Goal: Task Accomplishment & Management: Manage account settings

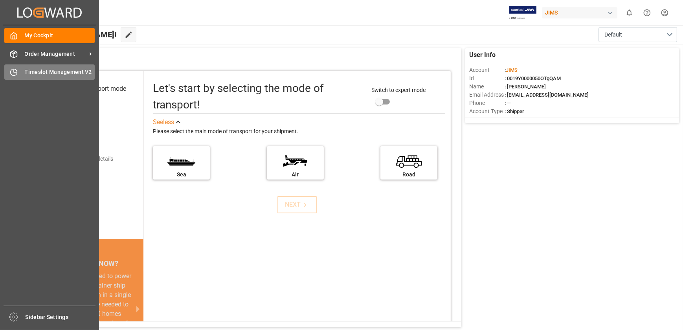
click at [37, 70] on span "Timeslot Management V2" at bounding box center [60, 72] width 70 height 8
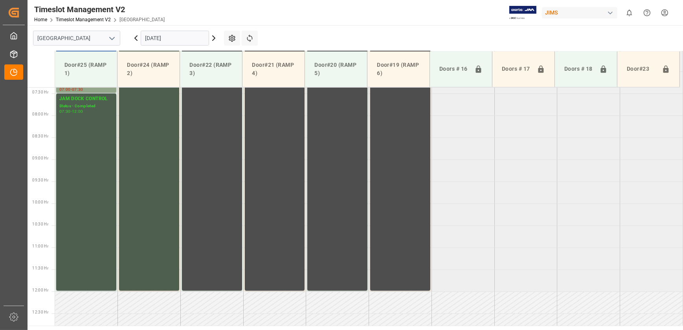
scroll to position [355, 0]
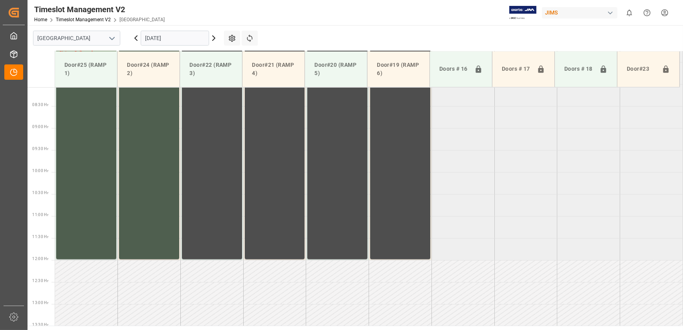
click at [214, 37] on icon at bounding box center [214, 38] width 2 height 5
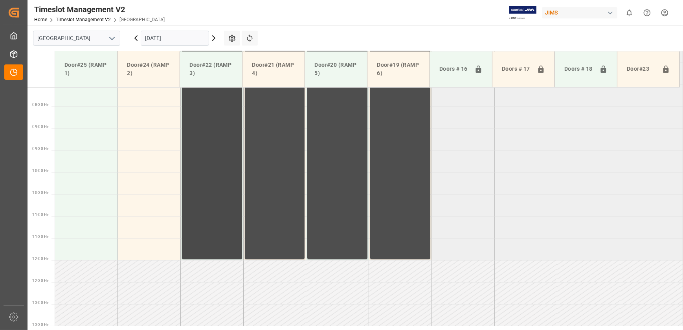
scroll to position [141, 0]
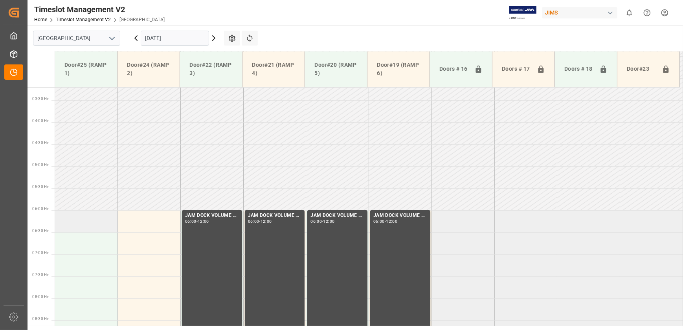
click at [96, 217] on td at bounding box center [86, 221] width 63 height 22
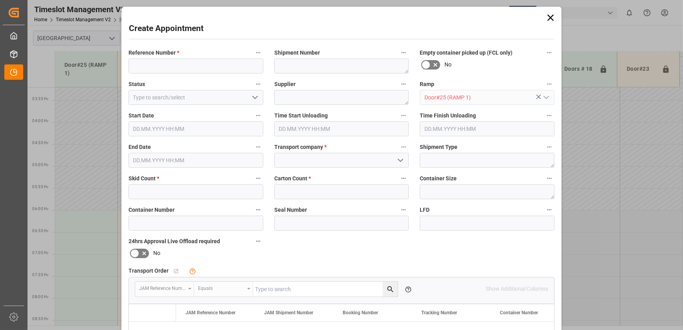
type input "[DATE] 06:00"
type input "[DATE] 06:30"
click at [181, 62] on input at bounding box center [196, 66] width 135 height 15
paste input "77-10371-CN"
type input "77-10371-CN"
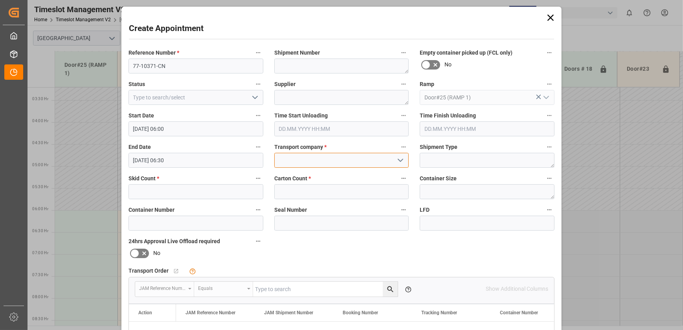
click at [330, 161] on input at bounding box center [341, 160] width 135 height 15
click at [399, 161] on polyline "open menu" at bounding box center [400, 160] width 5 height 2
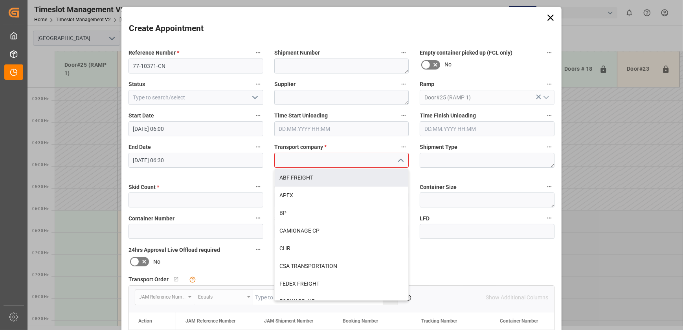
click at [326, 157] on input at bounding box center [341, 160] width 135 height 15
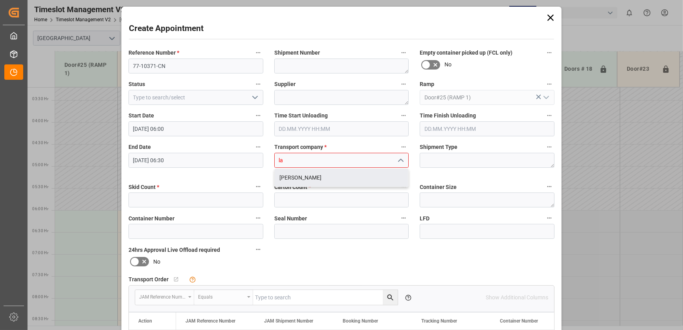
drag, startPoint x: 293, startPoint y: 179, endPoint x: 283, endPoint y: 184, distance: 10.9
click at [294, 178] on div "[PERSON_NAME]" at bounding box center [342, 178] width 134 height 18
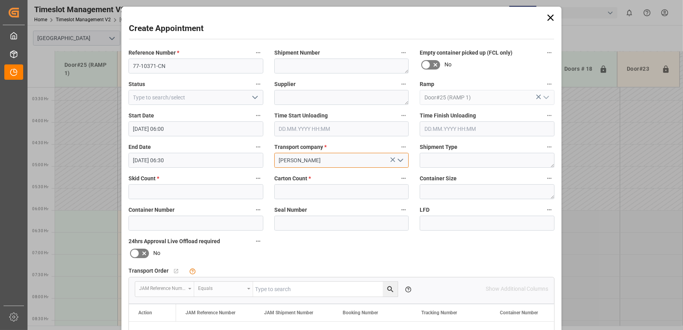
type input "[PERSON_NAME]"
click at [202, 193] on input "text" at bounding box center [196, 191] width 135 height 15
type input "5"
click at [346, 195] on input "text" at bounding box center [341, 191] width 135 height 15
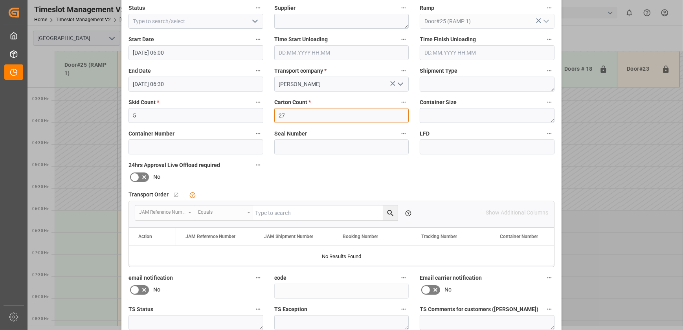
scroll to position [147, 0]
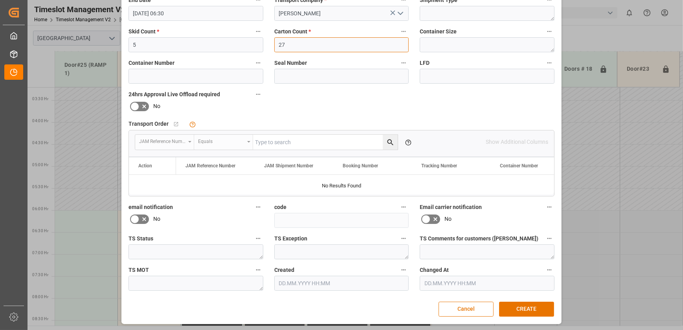
type input "27"
click at [527, 306] on button "CREATE" at bounding box center [526, 309] width 55 height 15
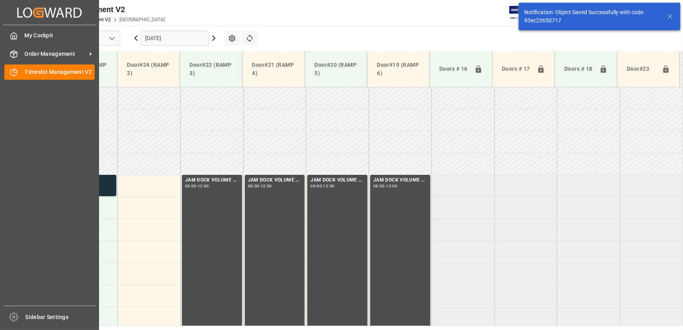
scroll to position [187, 0]
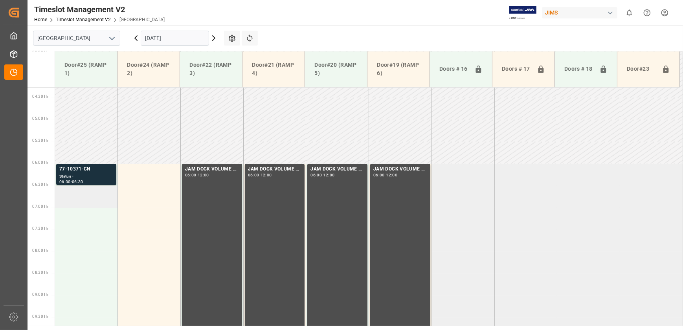
click at [105, 196] on td at bounding box center [86, 197] width 63 height 22
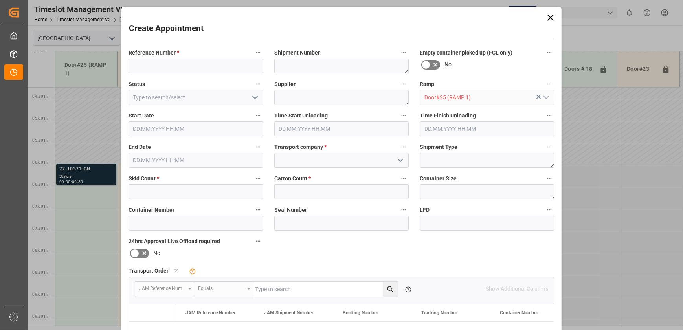
type input "[DATE] 06:30"
type input "[DATE] 07:00"
click at [176, 60] on input at bounding box center [196, 66] width 135 height 15
paste input "77-10547-CN"
type input "77-10547-CN"
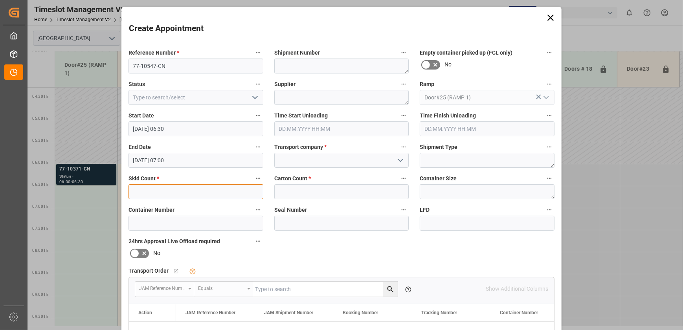
click at [208, 189] on input "text" at bounding box center [196, 191] width 135 height 15
type input "4"
click at [292, 199] on div "Carton Count *" at bounding box center [342, 186] width 146 height 31
click at [293, 193] on input "text" at bounding box center [341, 191] width 135 height 15
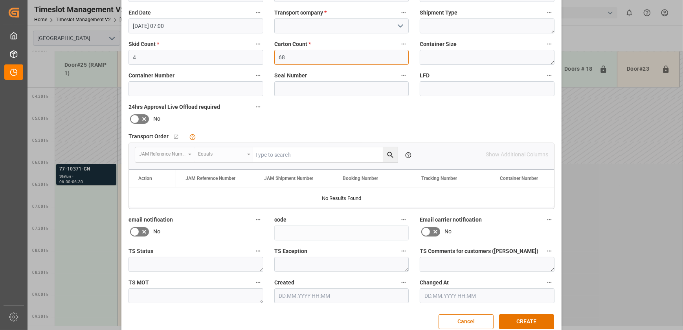
scroll to position [147, 0]
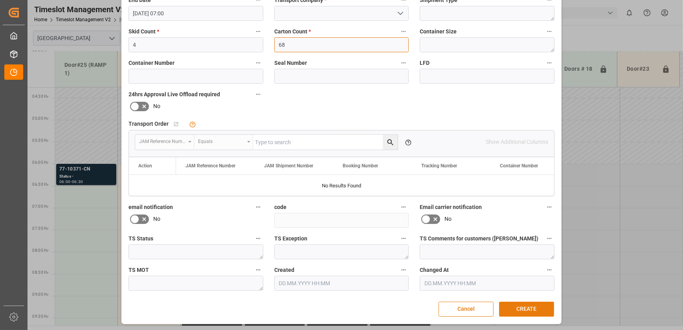
type input "68"
click at [528, 307] on button "CREATE" at bounding box center [526, 309] width 55 height 15
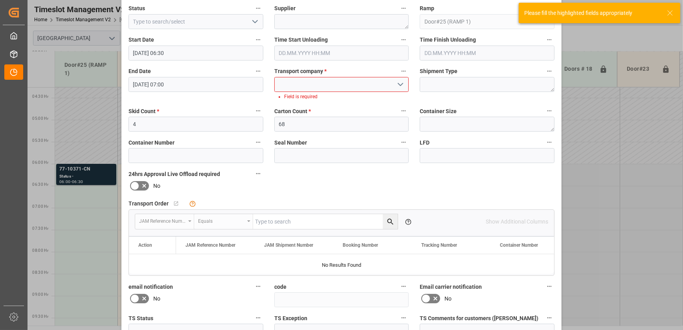
scroll to position [75, 0]
click at [398, 83] on icon "open menu" at bounding box center [400, 84] width 9 height 9
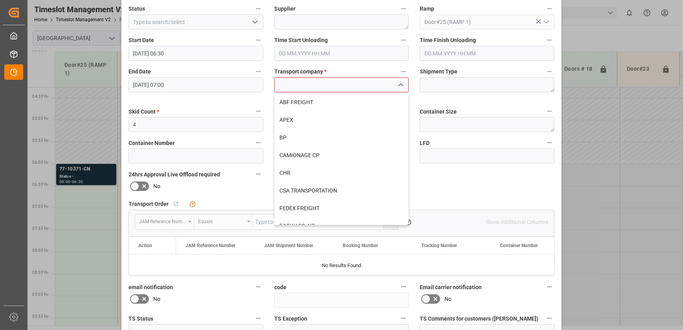
click at [346, 88] on input at bounding box center [341, 84] width 135 height 15
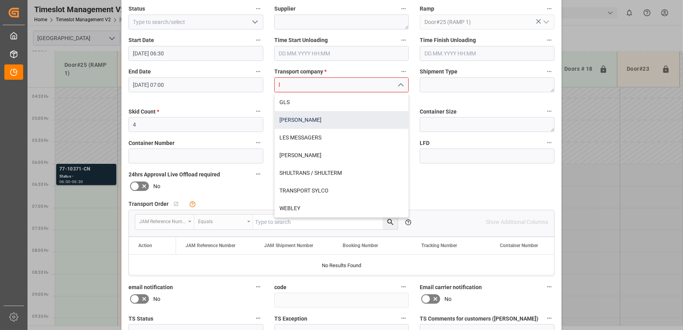
click at [349, 112] on div "[PERSON_NAME]" at bounding box center [342, 120] width 134 height 18
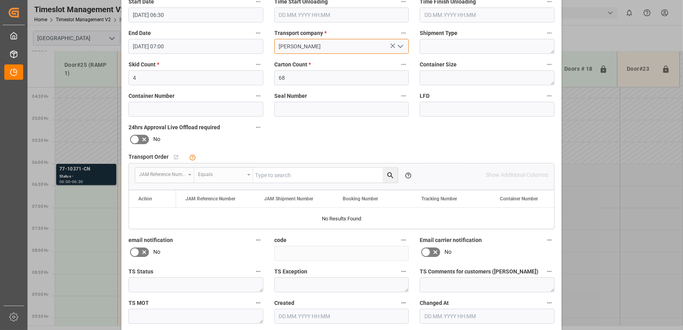
scroll to position [147, 0]
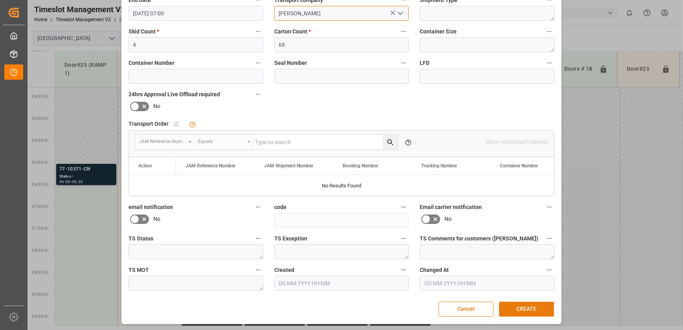
type input "[PERSON_NAME]"
click at [522, 303] on button "CREATE" at bounding box center [526, 309] width 55 height 15
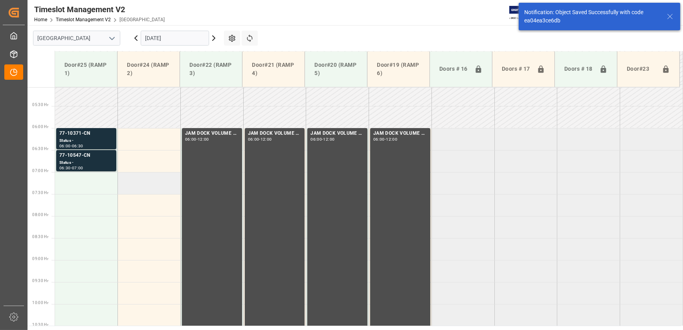
scroll to position [152, 0]
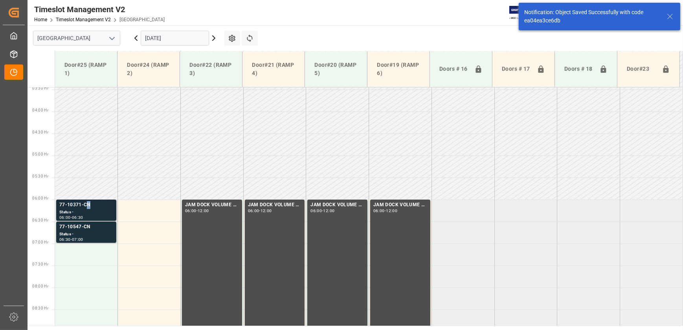
click at [89, 203] on div "77-10371-CN" at bounding box center [86, 205] width 54 height 8
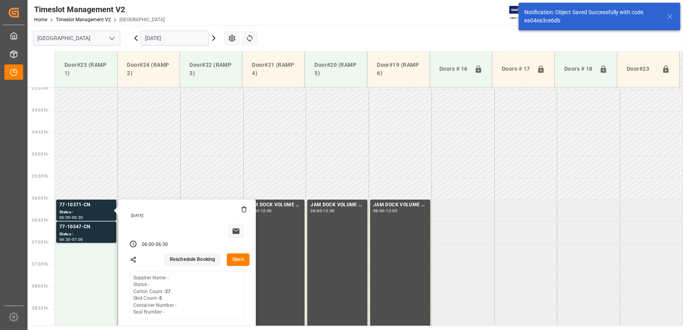
click at [242, 259] on button "Open" at bounding box center [238, 260] width 23 height 13
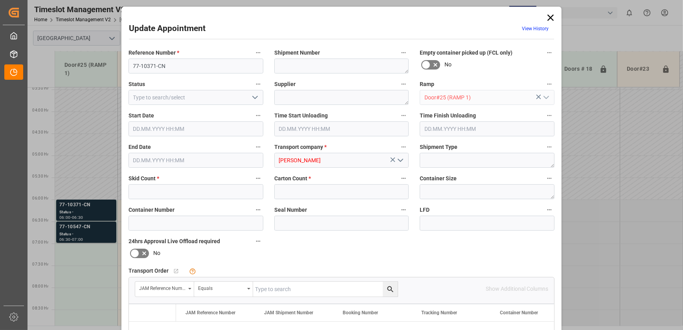
type input "5"
type input "27"
type input "[DATE] 06:00"
type input "[DATE] 06:30"
type input "[DATE] 12:48"
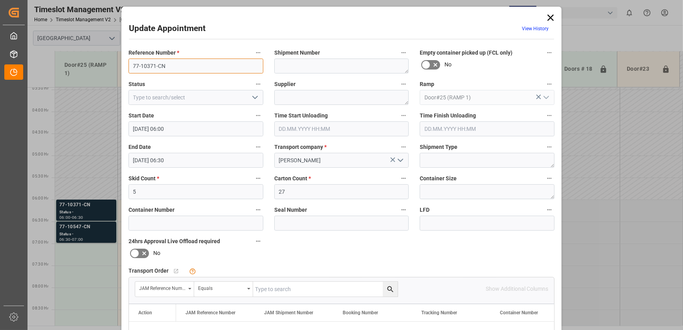
click at [201, 65] on input "77-10371-CN" at bounding box center [196, 66] width 135 height 15
click at [271, 283] on input "text" at bounding box center [325, 289] width 145 height 15
paste input "77-10371-CN"
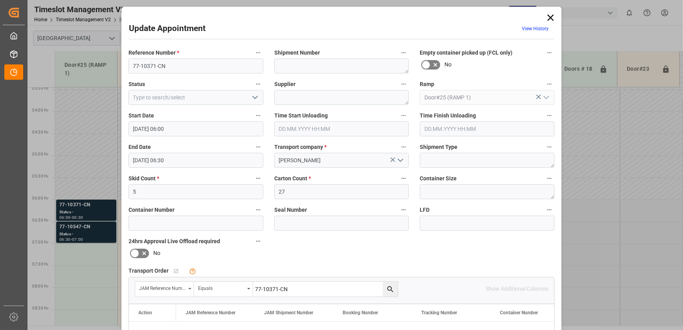
type input "77-10371-CN"
click at [391, 287] on icon "search button" at bounding box center [390, 289] width 8 height 8
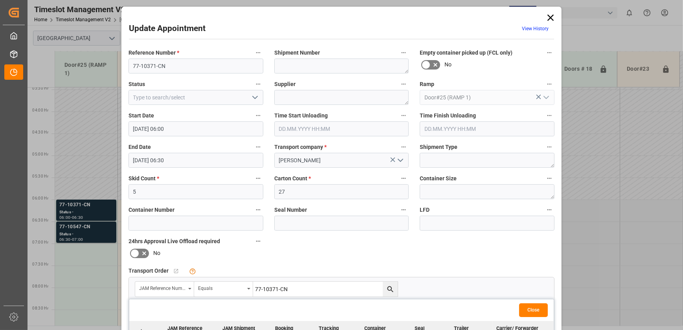
scroll to position [71, 0]
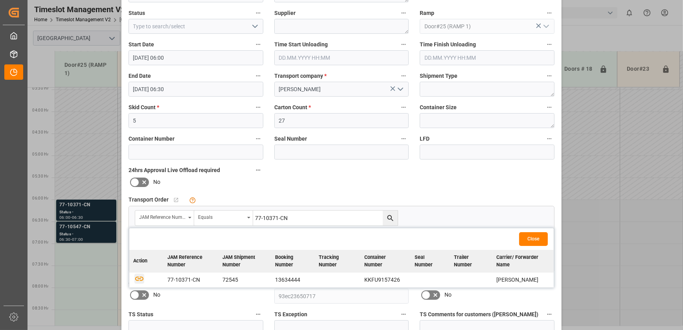
click at [136, 278] on icon "button" at bounding box center [139, 279] width 10 height 10
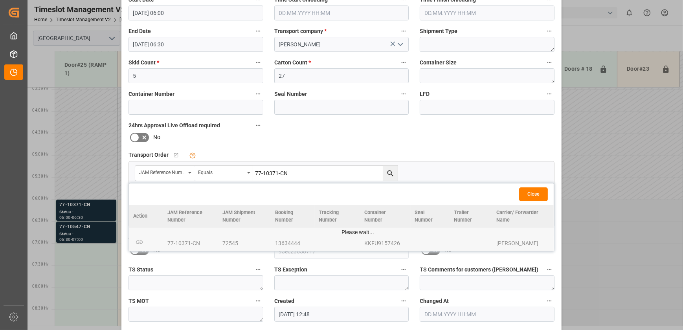
scroll to position [147, 0]
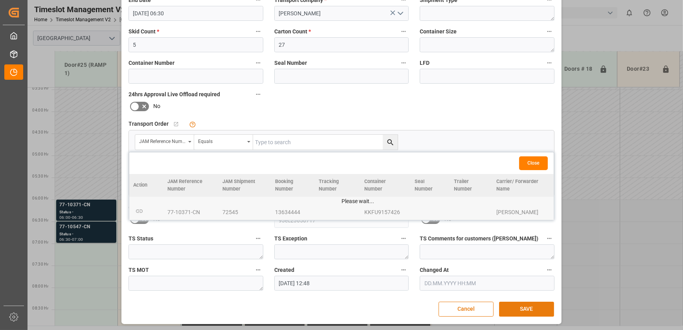
click at [519, 311] on button "SAVE" at bounding box center [526, 309] width 55 height 15
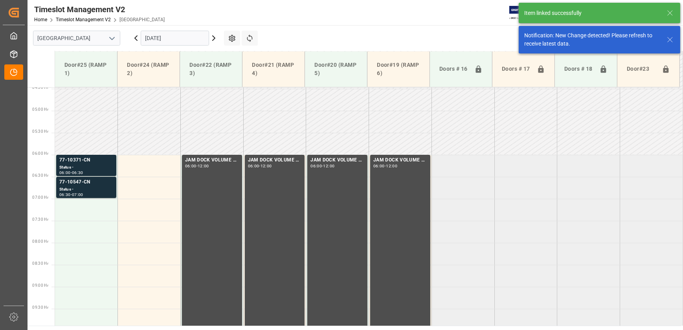
scroll to position [223, 0]
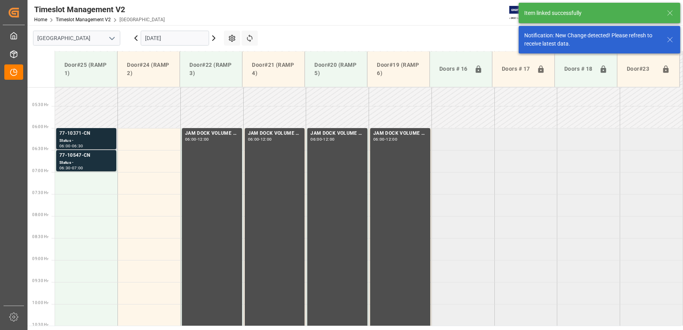
click at [112, 140] on div "Status -" at bounding box center [86, 141] width 54 height 7
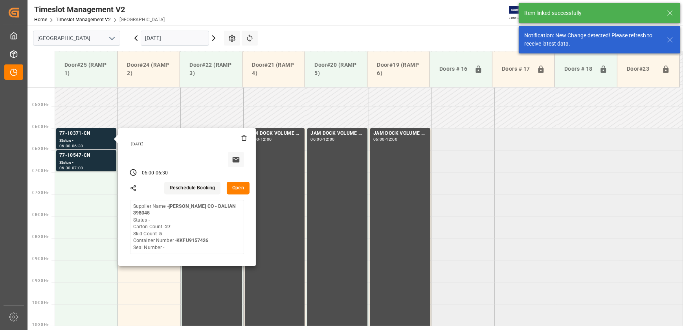
click at [235, 186] on button "Open" at bounding box center [238, 188] width 23 height 13
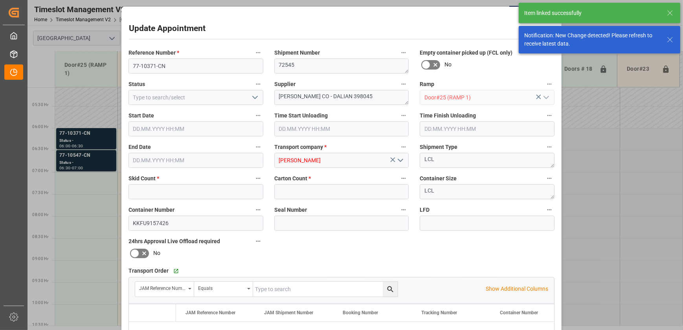
type input "5"
type input "27"
type input "[DATE] 06:00"
type input "[DATE] 06:30"
type input "[DATE] 12:48"
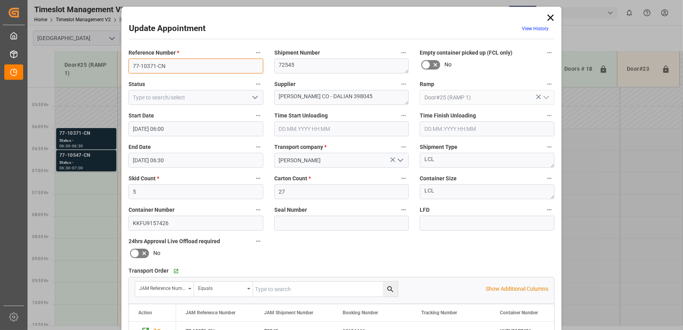
click at [173, 64] on input "77-10371-CN" at bounding box center [196, 66] width 135 height 15
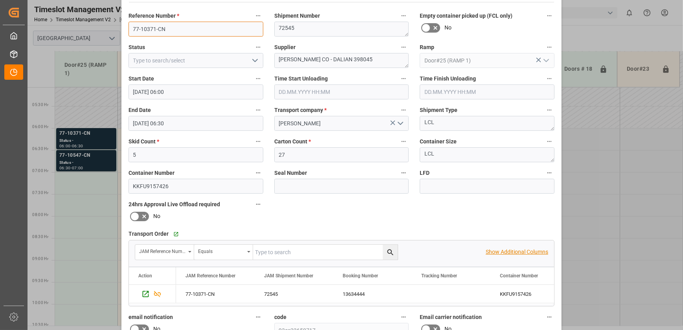
scroll to position [0, 0]
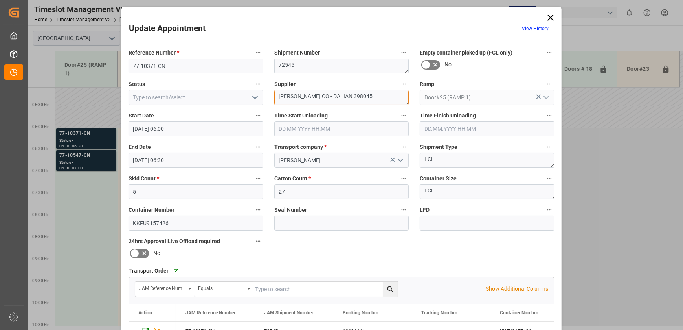
drag, startPoint x: 378, startPoint y: 93, endPoint x: 306, endPoint y: 98, distance: 72.5
click at [306, 98] on textarea "[PERSON_NAME] CO - DALIAN 398045" at bounding box center [341, 97] width 135 height 15
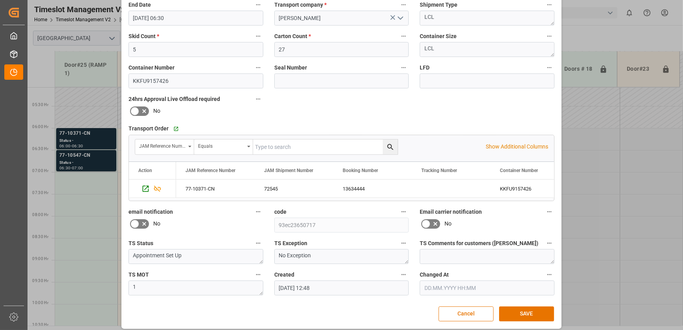
scroll to position [143, 0]
type textarea "TAKAMINE INO2(14)"
click at [537, 309] on button "SAVE" at bounding box center [526, 313] width 55 height 15
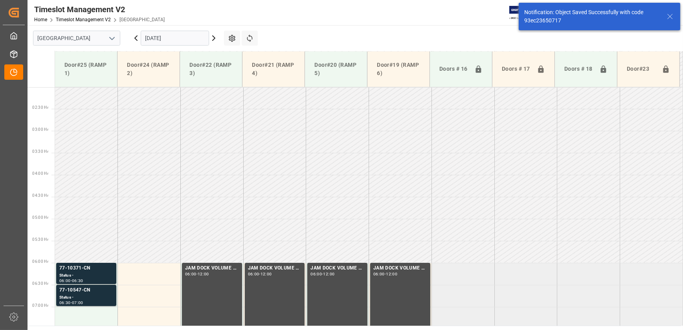
scroll to position [223, 0]
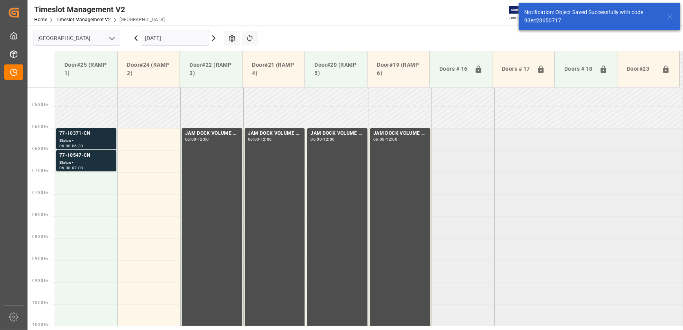
click at [97, 138] on div "Status -" at bounding box center [86, 141] width 54 height 7
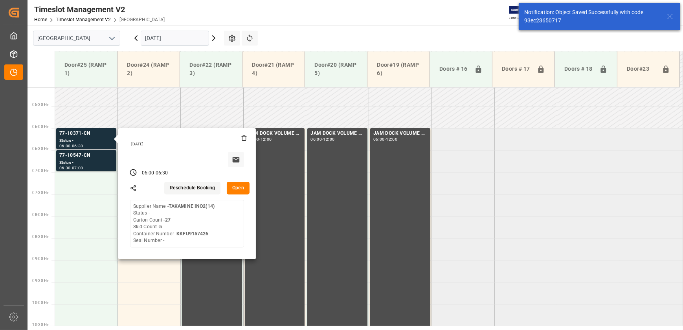
click at [235, 185] on button "Open" at bounding box center [238, 188] width 23 height 13
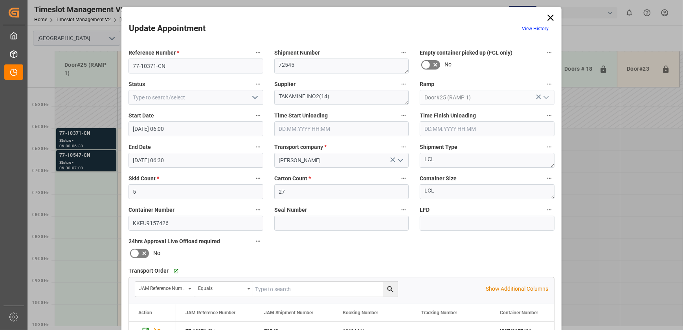
click at [252, 101] on icon "open menu" at bounding box center [254, 97] width 9 height 9
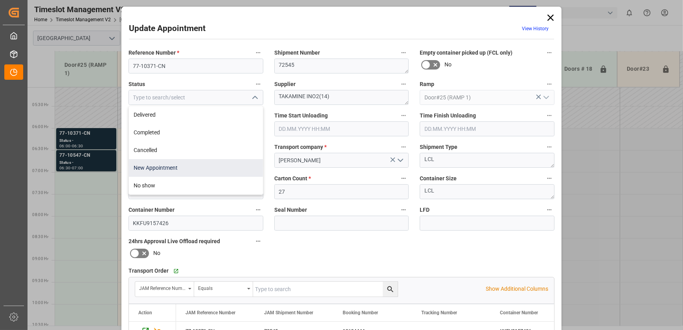
click at [212, 167] on div "New Appointment" at bounding box center [196, 168] width 134 height 18
type input "New Appointment"
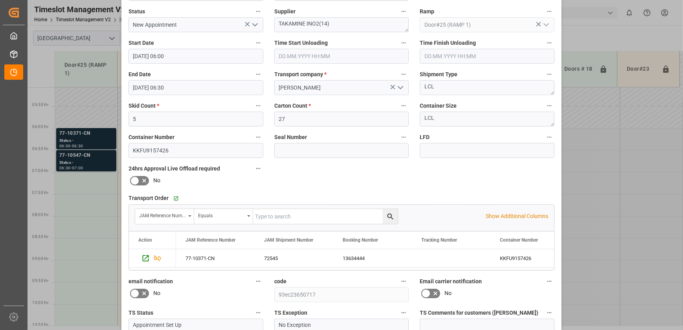
scroll to position [147, 0]
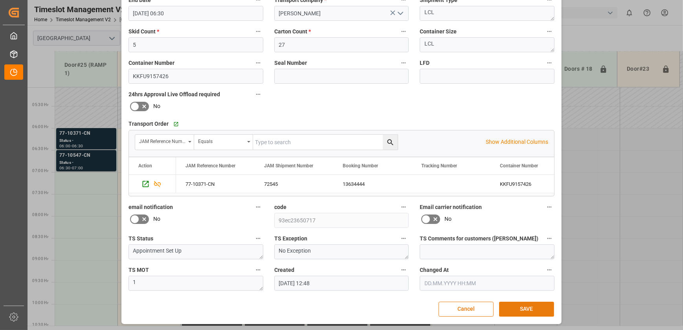
click at [526, 309] on button "SAVE" at bounding box center [526, 309] width 55 height 15
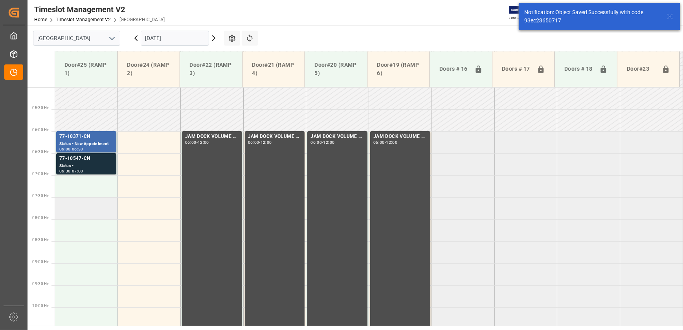
scroll to position [223, 0]
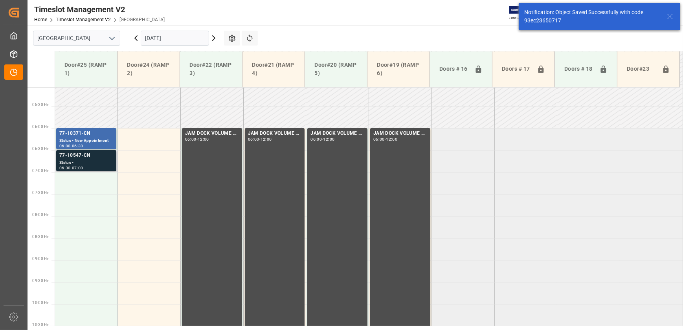
click at [83, 165] on div "77-10547-CN Status - 06:30 - 07:00" at bounding box center [86, 161] width 54 height 18
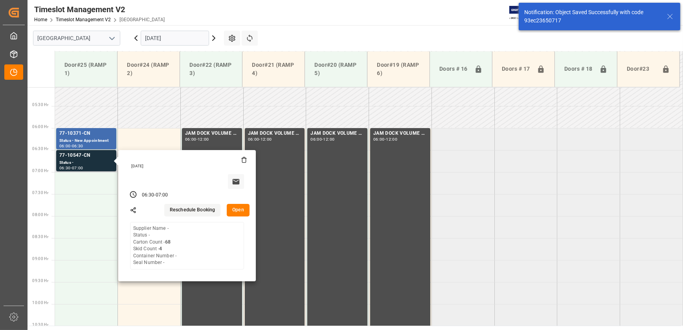
click at [242, 208] on button "Open" at bounding box center [238, 210] width 23 height 13
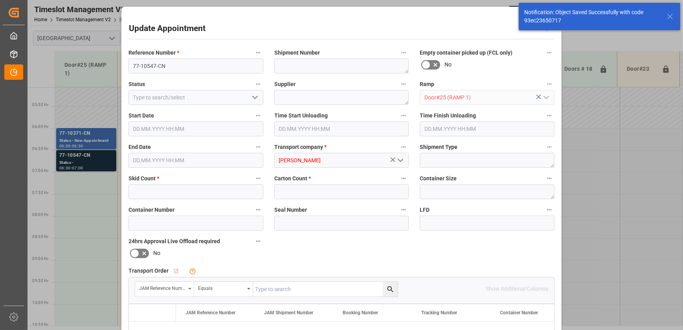
type input "4"
type input "68"
type input "[DATE] 06:30"
type input "[DATE] 07:00"
type input "[DATE] 12:49"
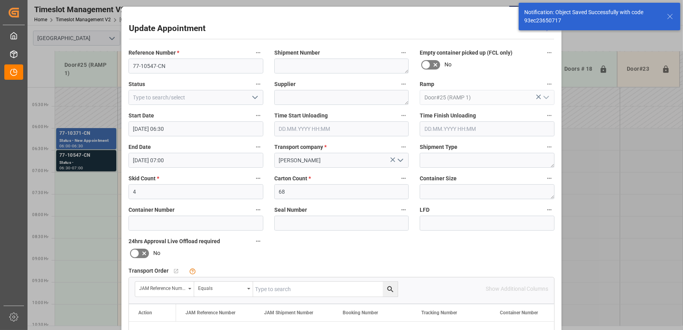
click at [171, 76] on div "Status" at bounding box center [196, 91] width 146 height 31
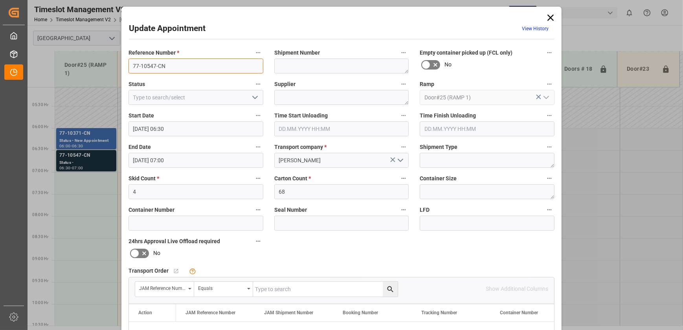
click at [175, 73] on input "77-10547-CN" at bounding box center [196, 66] width 135 height 15
click at [175, 70] on input "77-10547-CN" at bounding box center [196, 66] width 135 height 15
click at [286, 284] on input "text" at bounding box center [325, 289] width 145 height 15
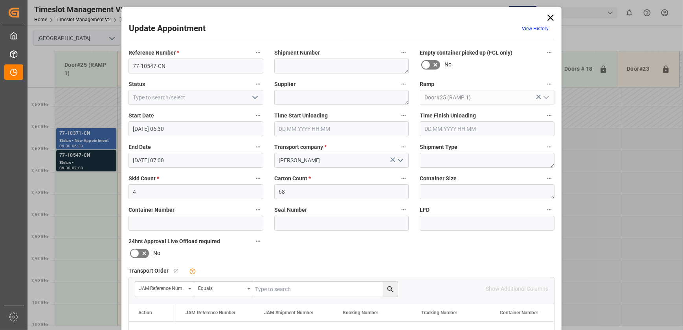
paste input "77-10547-CN"
type input "77-10547-CN"
click at [386, 287] on icon "search button" at bounding box center [390, 289] width 8 height 8
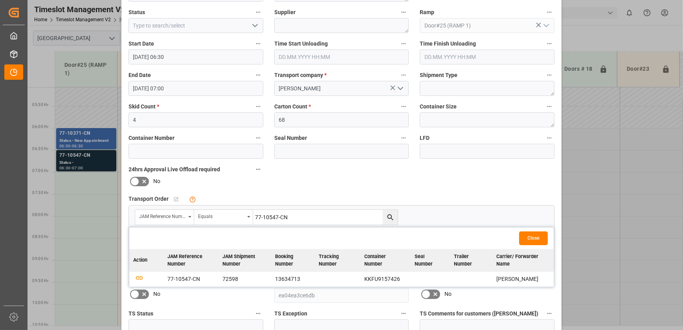
scroll to position [147, 0]
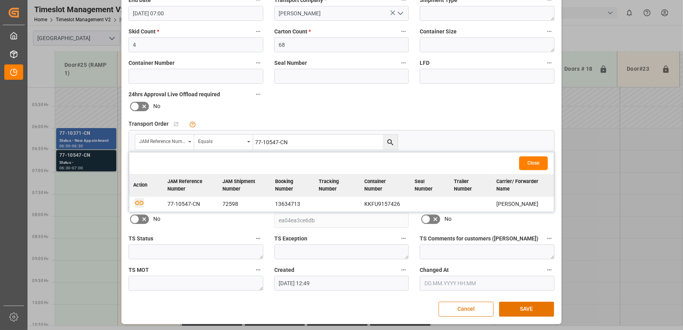
drag, startPoint x: 138, startPoint y: 204, endPoint x: 155, endPoint y: 205, distance: 17.3
click at [138, 204] on icon "button" at bounding box center [139, 203] width 10 height 10
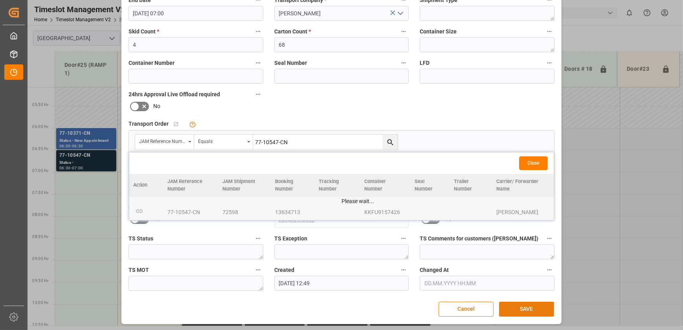
click at [507, 307] on button "SAVE" at bounding box center [526, 309] width 55 height 15
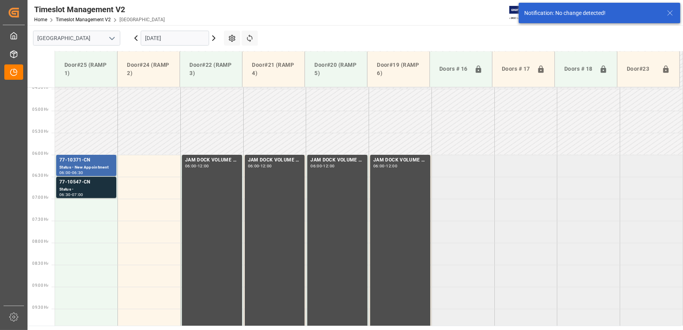
scroll to position [223, 0]
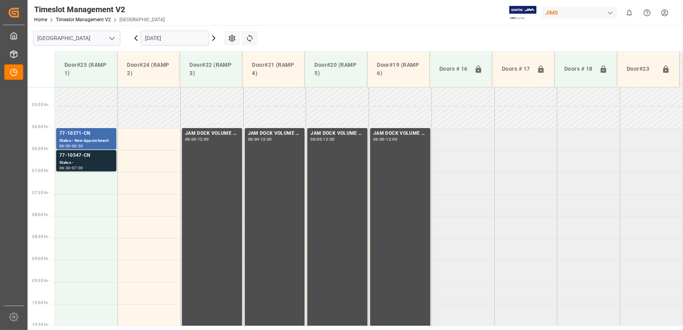
click at [98, 154] on div "77-10547-CN" at bounding box center [86, 156] width 54 height 8
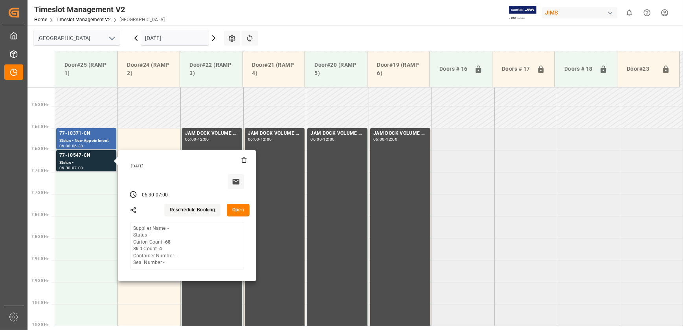
click at [241, 216] on div "[DATE] 06:30 - 07:00 Reschedule Booking Open Supplier Name - Status - Carton Co…" at bounding box center [187, 215] width 138 height 131
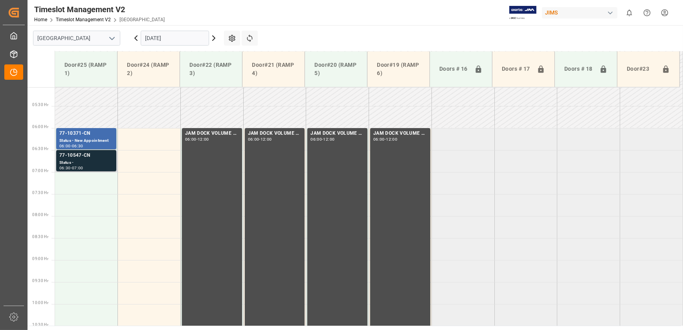
click at [110, 161] on div "Status -" at bounding box center [86, 163] width 54 height 7
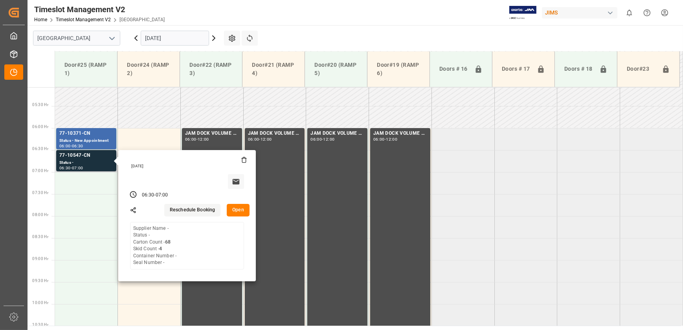
click at [237, 210] on button "Open" at bounding box center [238, 210] width 23 height 13
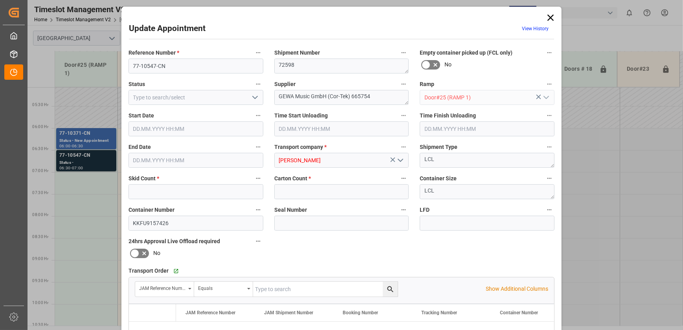
type input "4"
type input "68"
type input "[DATE] 06:30"
type input "[DATE] 07:00"
type input "[DATE] 12:49"
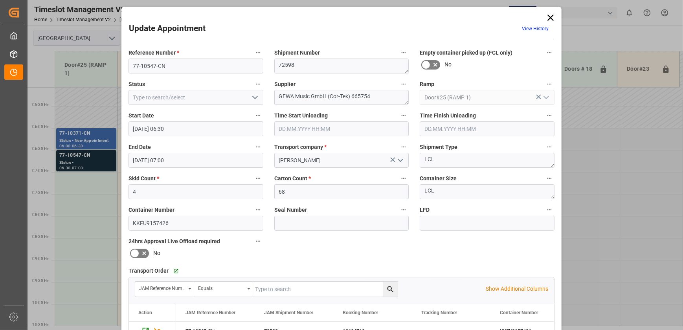
click at [254, 96] on icon "open menu" at bounding box center [254, 97] width 9 height 9
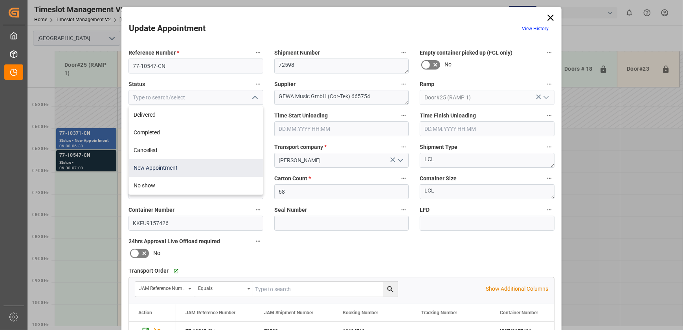
click at [215, 169] on div "New Appointment" at bounding box center [196, 168] width 134 height 18
type input "New Appointment"
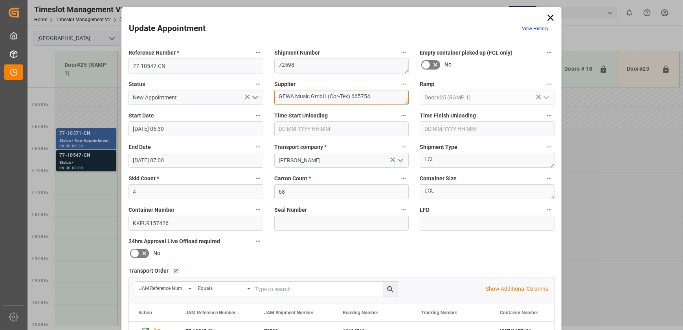
drag, startPoint x: 382, startPoint y: 97, endPoint x: 310, endPoint y: 103, distance: 72.1
click at [310, 103] on textarea "GEWA Music GmbH (Cor-Tek) 665754" at bounding box center [341, 97] width 135 height 15
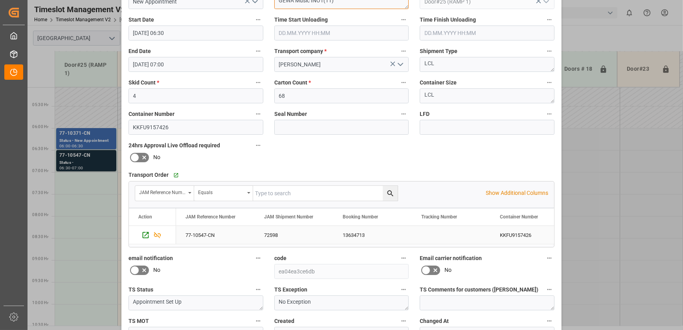
scroll to position [147, 0]
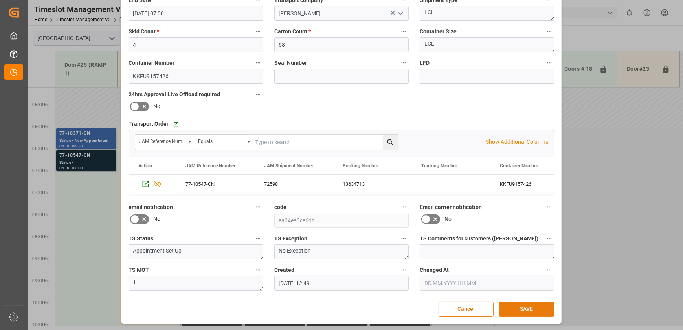
type textarea "GEWA Music INO1(11)"
click at [535, 303] on button "SAVE" at bounding box center [526, 309] width 55 height 15
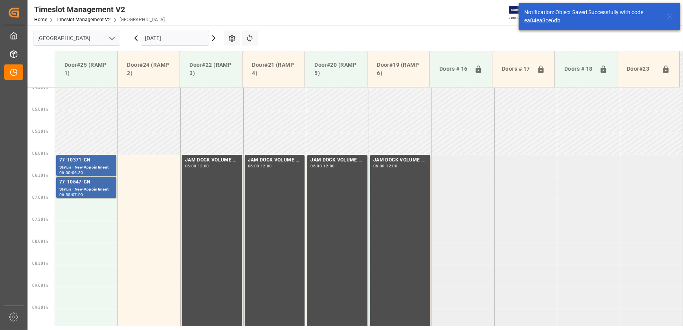
scroll to position [223, 0]
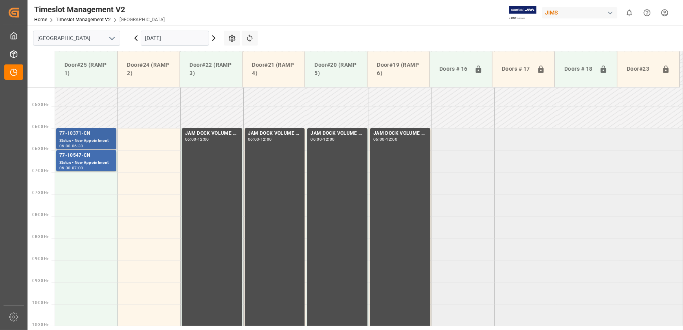
click at [109, 139] on div "Status - New Appointment" at bounding box center [86, 141] width 54 height 7
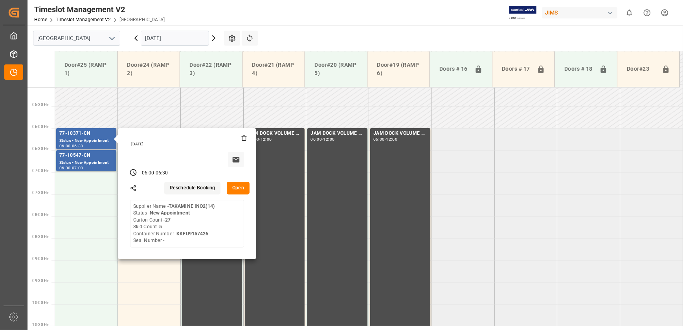
click at [244, 188] on button "Open" at bounding box center [238, 188] width 23 height 13
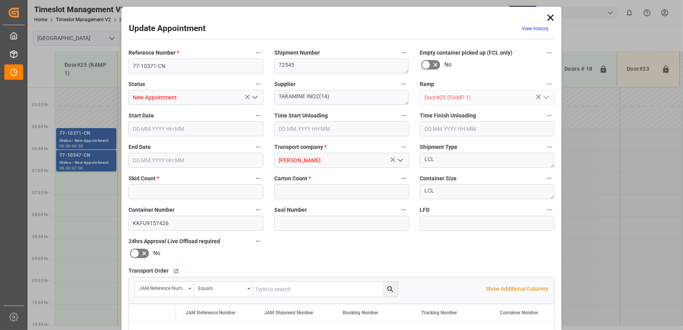
type input "5"
type input "27"
type input "[DATE] 06:00"
type input "[DATE] 06:30"
type input "[DATE] 12:48"
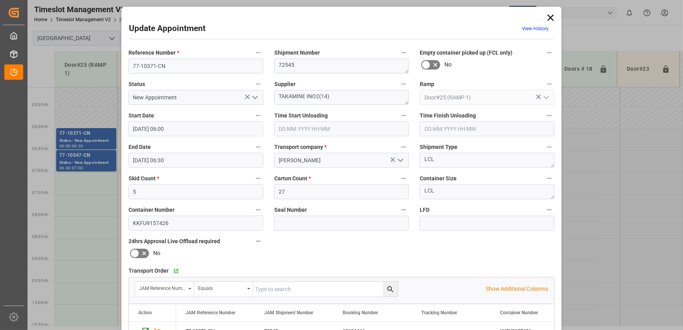
click at [102, 154] on div "Update Appointment View History Reference Number * 77-10371-CN Shipment Number …" at bounding box center [341, 165] width 683 height 330
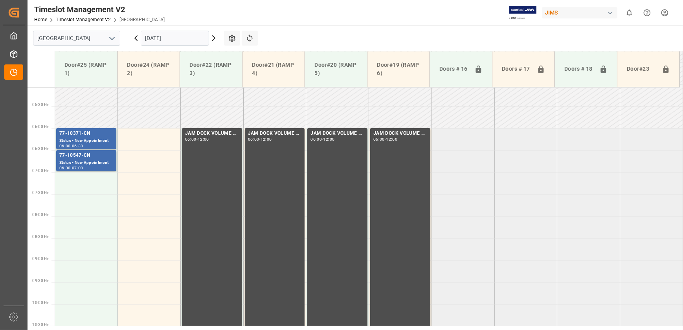
click at [102, 154] on div "77-10547-CN" at bounding box center [86, 156] width 54 height 8
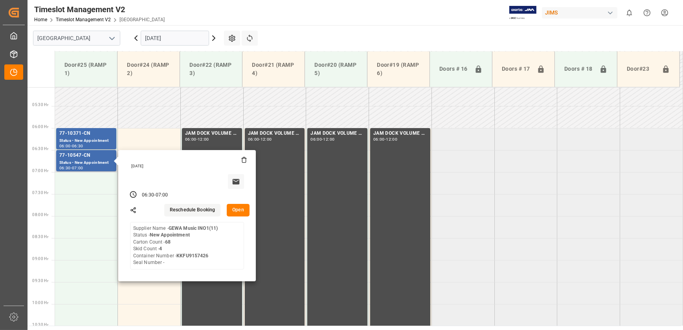
click at [245, 208] on button "Open" at bounding box center [238, 210] width 23 height 13
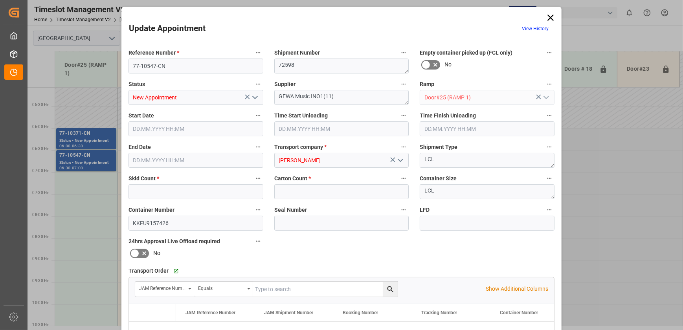
type input "4"
type input "68"
type input "[DATE] 06:30"
type input "[DATE] 07:00"
type input "[DATE] 12:49"
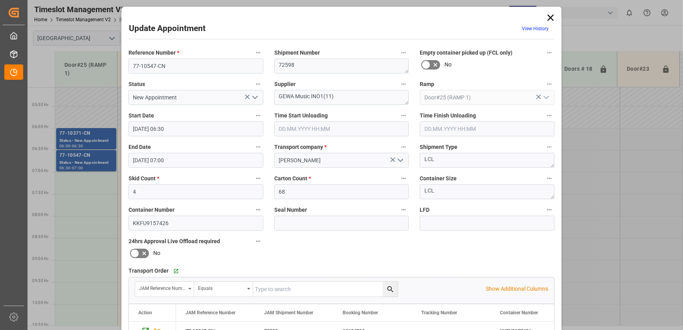
click at [547, 12] on icon at bounding box center [550, 17] width 11 height 11
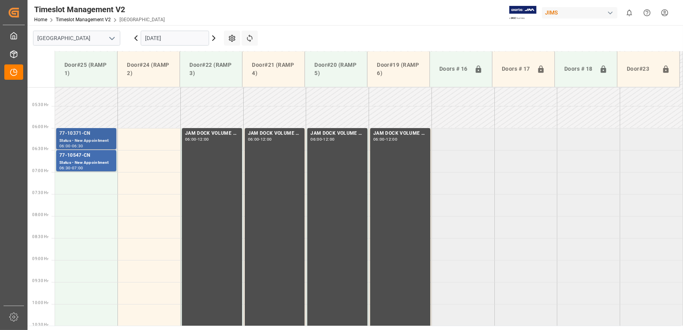
click at [77, 137] on div "77-10371-CN" at bounding box center [86, 134] width 54 height 8
click at [85, 136] on div "77-10371-CN" at bounding box center [86, 134] width 54 height 8
click at [92, 134] on div "77-10371-CN" at bounding box center [86, 134] width 54 height 8
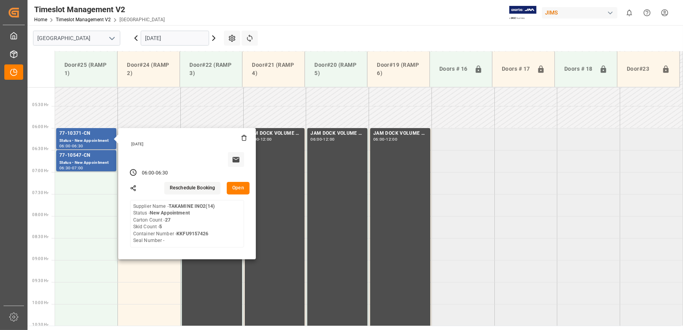
click at [246, 190] on button "Open" at bounding box center [238, 188] width 23 height 13
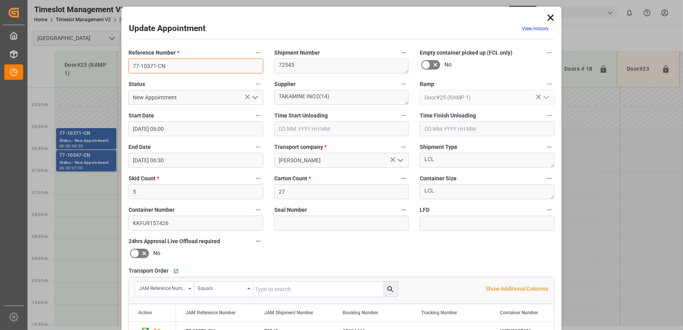
click at [172, 67] on input "77-10371-CN" at bounding box center [196, 66] width 135 height 15
drag, startPoint x: 305, startPoint y: 94, endPoint x: 215, endPoint y: 88, distance: 89.4
click at [215, 88] on div "Reference Number * 77-10371-CN Shipment Number 72545 Empty container picked up …" at bounding box center [341, 243] width 437 height 396
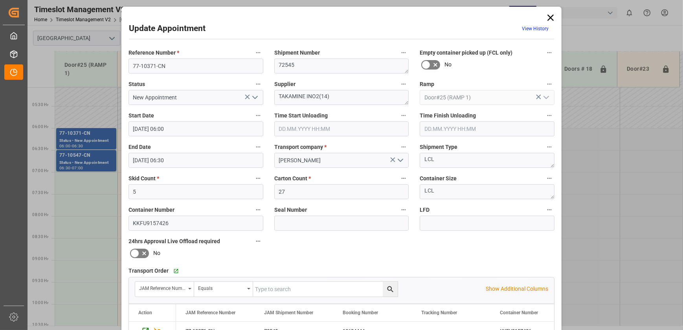
click at [89, 167] on div "Update Appointment View History Reference Number * 77-10371-CN Shipment Number …" at bounding box center [341, 165] width 683 height 330
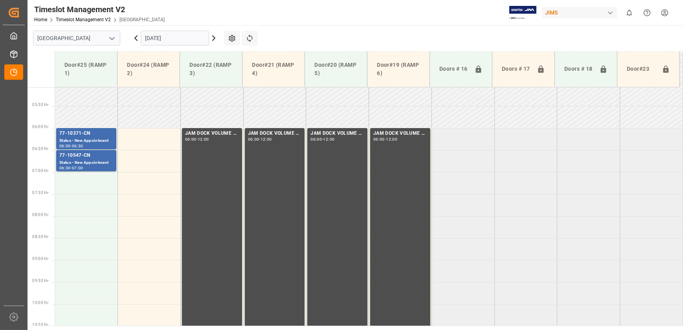
click at [88, 159] on div "77-10547-CN" at bounding box center [86, 156] width 54 height 8
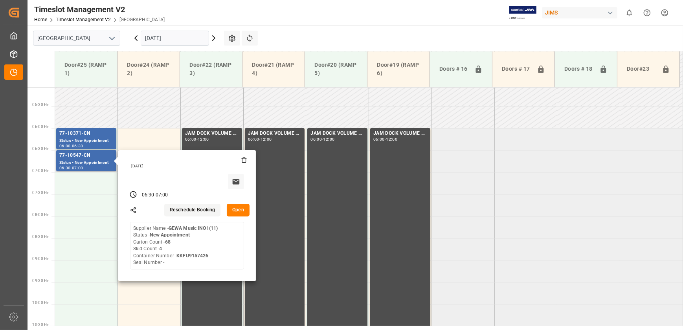
click at [245, 210] on button "Open" at bounding box center [238, 210] width 23 height 13
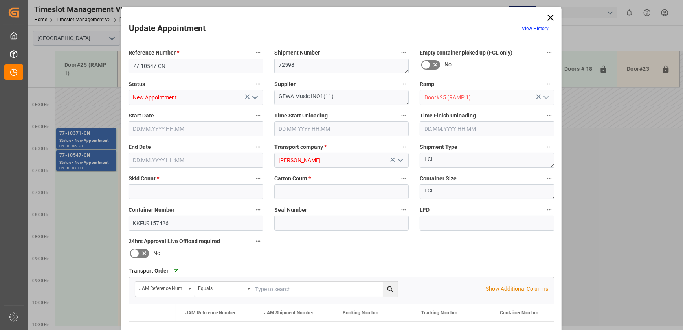
type input "4"
type input "68"
type input "[DATE] 06:30"
type input "[DATE] 07:00"
type input "[DATE] 12:49"
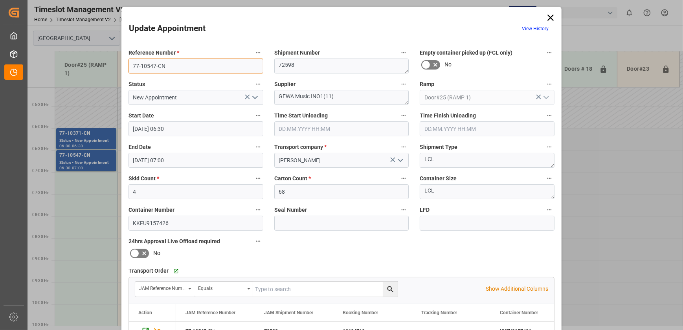
click at [169, 67] on input "77-10547-CN" at bounding box center [196, 66] width 135 height 15
drag, startPoint x: 292, startPoint y: 97, endPoint x: 244, endPoint y: 97, distance: 48.0
click at [244, 97] on div "Reference Number * 77-10547-CN Shipment Number 72598 Empty container picked up …" at bounding box center [341, 243] width 437 height 396
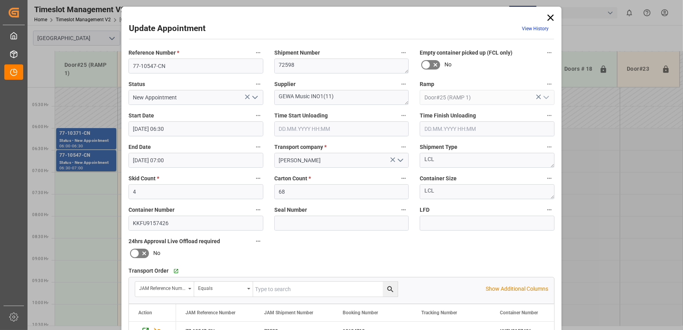
drag, startPoint x: 550, startPoint y: 17, endPoint x: 490, endPoint y: 33, distance: 62.5
click at [550, 17] on icon at bounding box center [550, 17] width 11 height 11
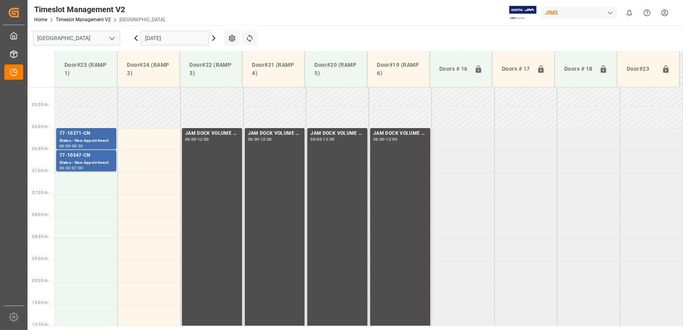
click at [135, 38] on icon at bounding box center [136, 38] width 2 height 5
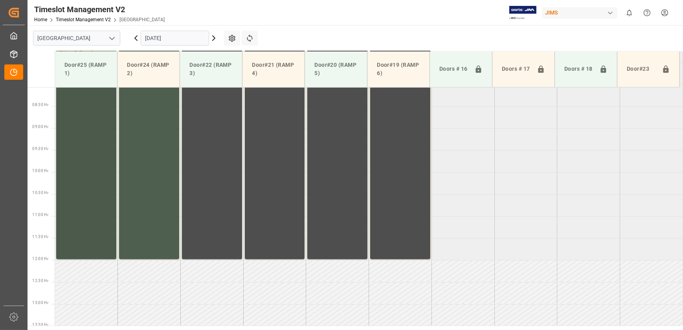
scroll to position [141, 0]
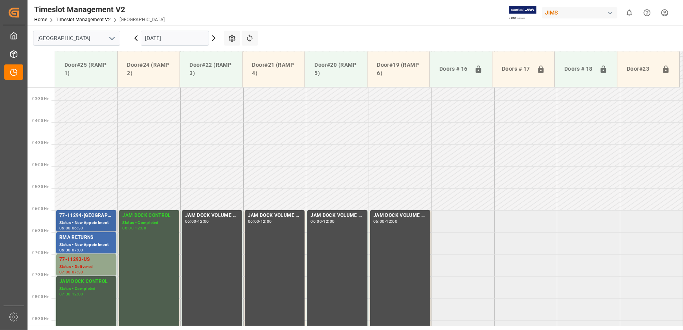
click at [95, 222] on div "Status - New Appointment" at bounding box center [86, 223] width 54 height 7
click at [214, 36] on icon at bounding box center [213, 37] width 9 height 9
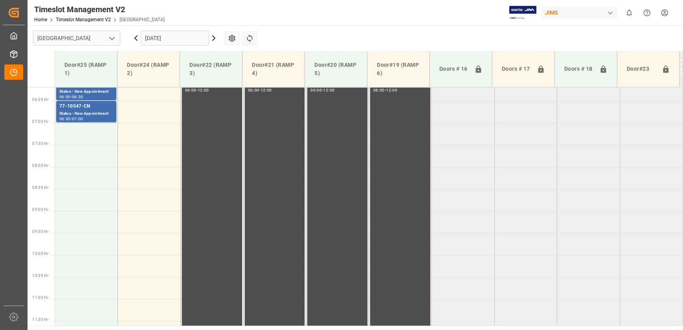
scroll to position [340, 0]
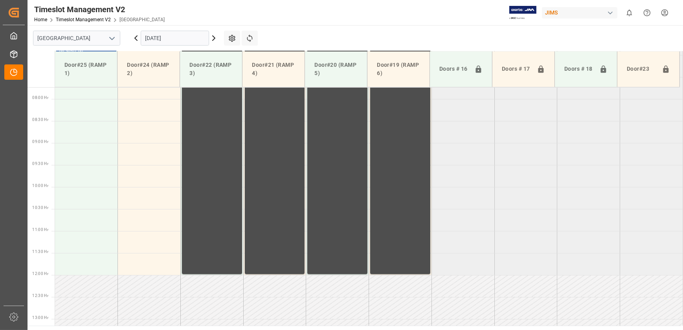
click at [214, 36] on icon at bounding box center [213, 37] width 9 height 9
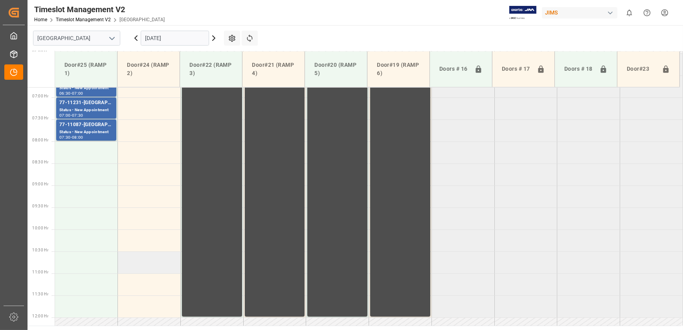
scroll to position [212, 0]
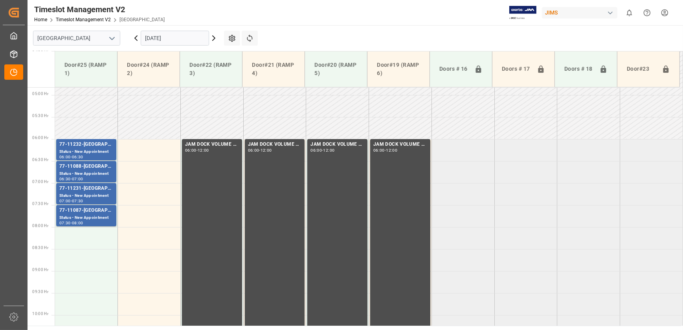
click at [135, 39] on icon at bounding box center [135, 37] width 9 height 9
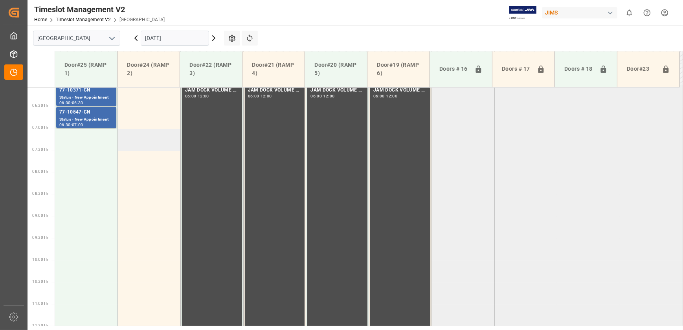
scroll to position [177, 0]
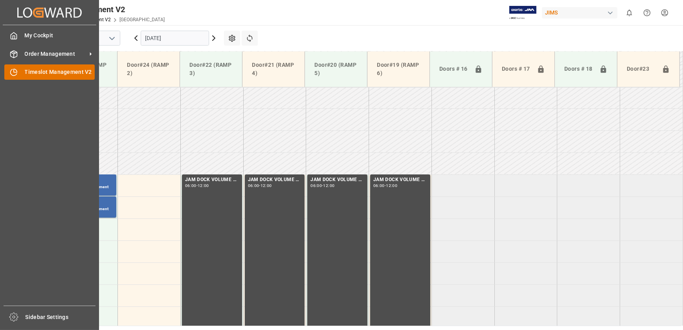
click at [14, 68] on div at bounding box center [10, 72] width 13 height 8
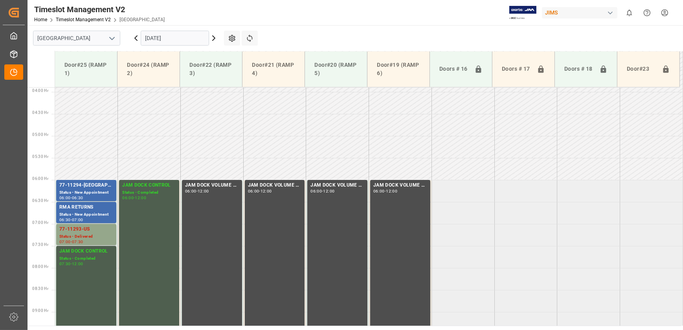
scroll to position [177, 0]
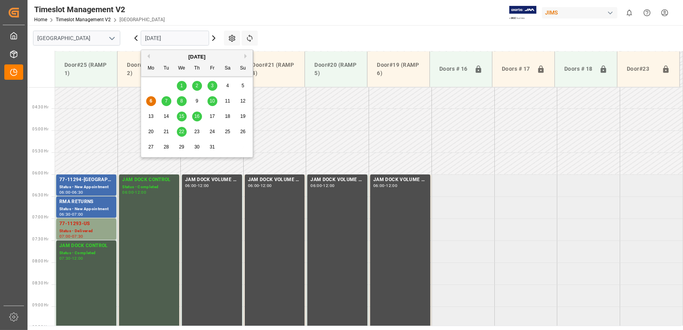
click at [167, 33] on input "[DATE]" at bounding box center [175, 38] width 68 height 15
click at [167, 102] on span "7" at bounding box center [166, 101] width 3 height 6
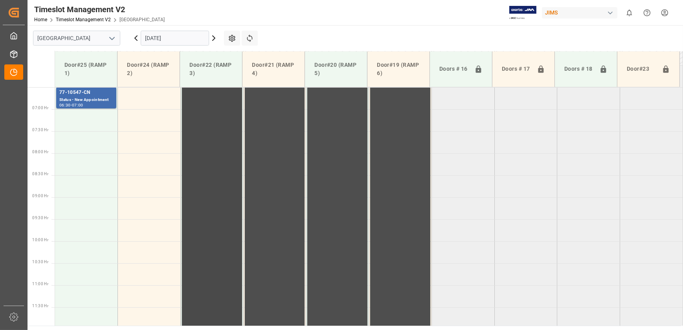
scroll to position [141, 0]
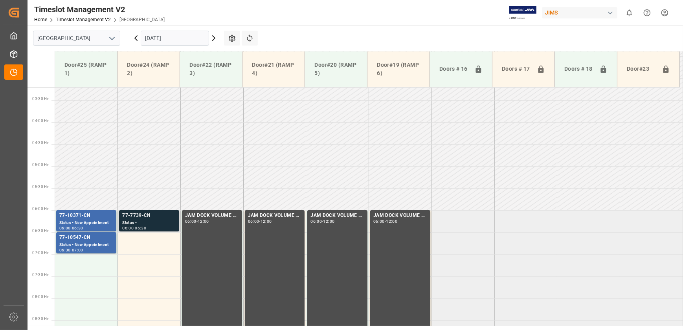
click at [157, 221] on div "Status -" at bounding box center [149, 223] width 54 height 7
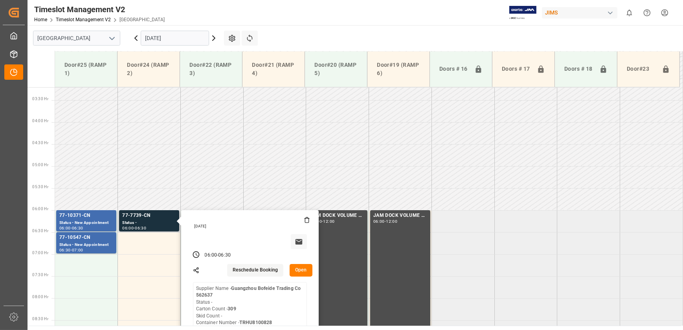
click at [302, 270] on button "Open" at bounding box center [301, 270] width 23 height 13
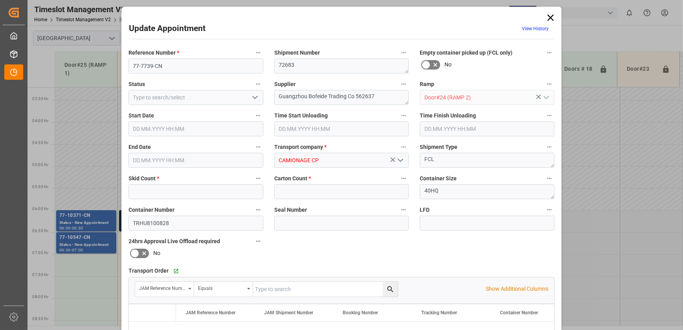
type input "0"
type input "309"
type input "[DATE] 06:00"
type input "[DATE] 06:30"
type input "[DATE] 13:16"
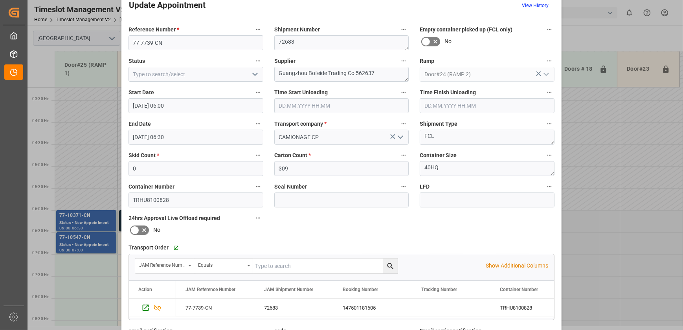
scroll to position [35, 0]
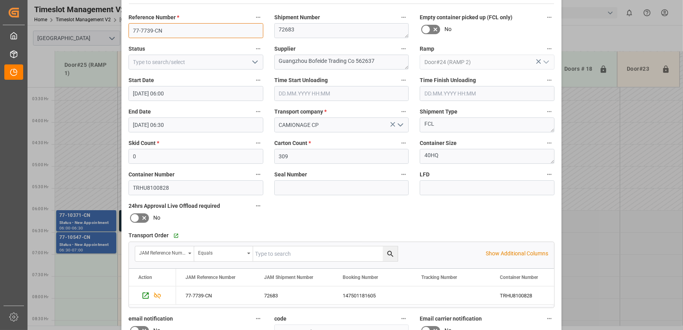
click at [192, 32] on input "77-7739-CN" at bounding box center [196, 30] width 135 height 15
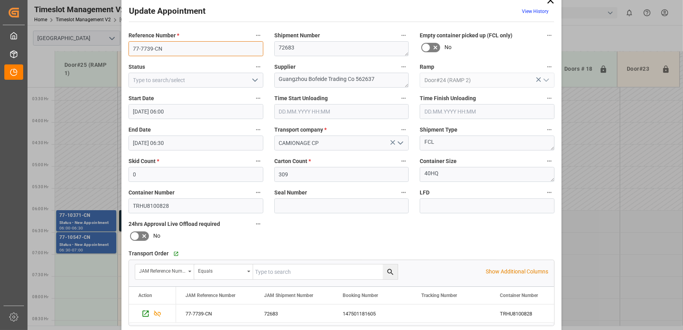
scroll to position [0, 0]
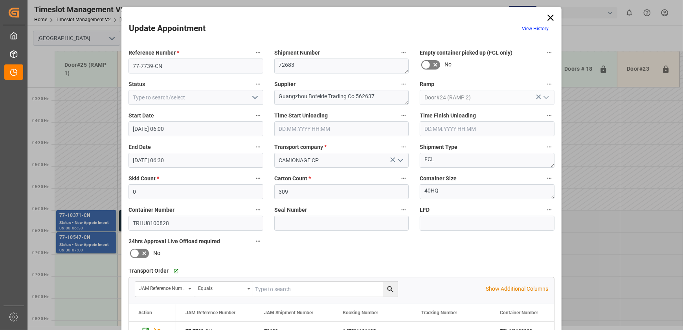
click at [550, 18] on icon at bounding box center [550, 17] width 11 height 11
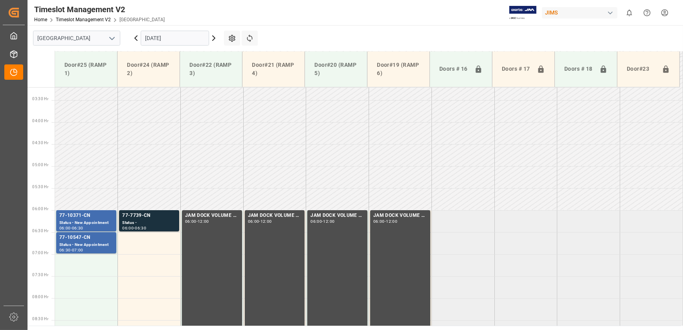
click at [214, 36] on icon at bounding box center [213, 37] width 9 height 9
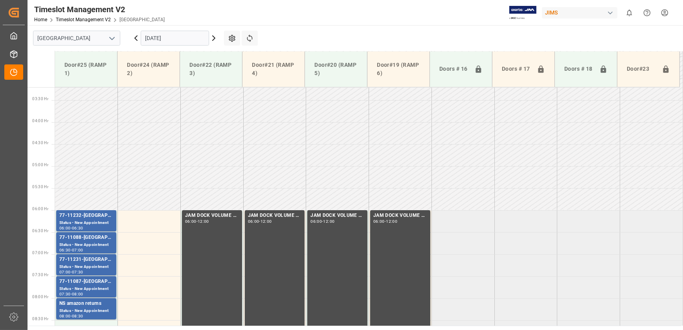
scroll to position [177, 0]
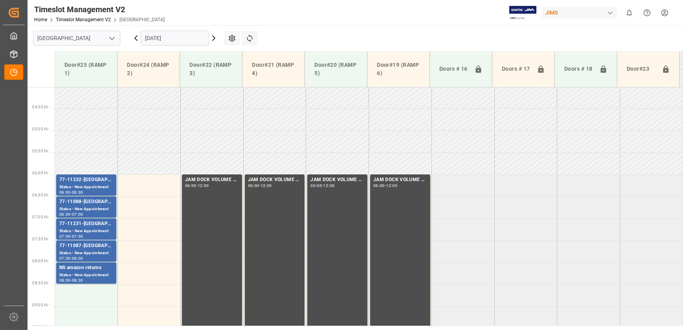
click at [136, 38] on icon at bounding box center [135, 37] width 9 height 9
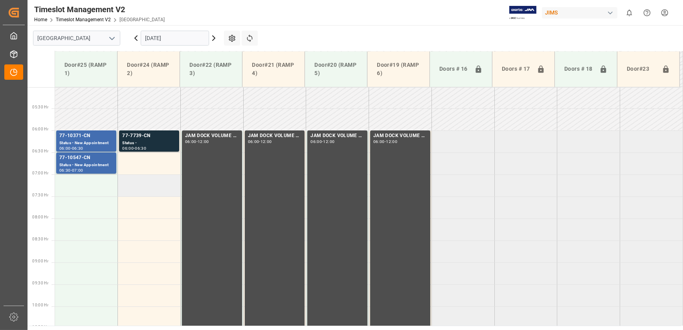
scroll to position [212, 0]
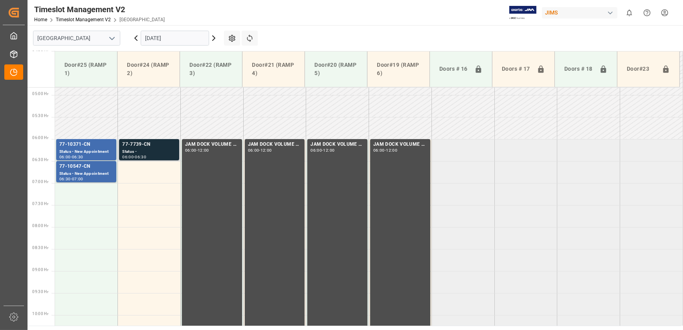
click at [148, 141] on div "77-7739-CN" at bounding box center [149, 145] width 54 height 8
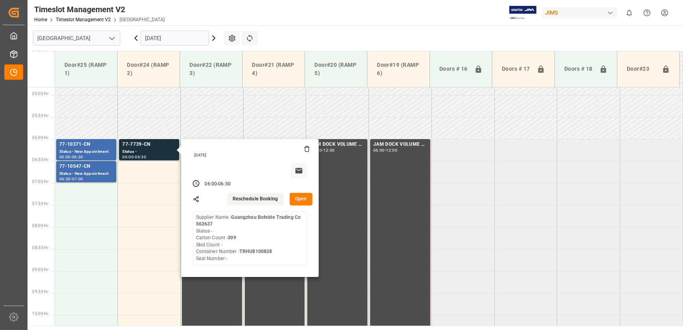
click at [296, 195] on button "Open" at bounding box center [301, 199] width 23 height 13
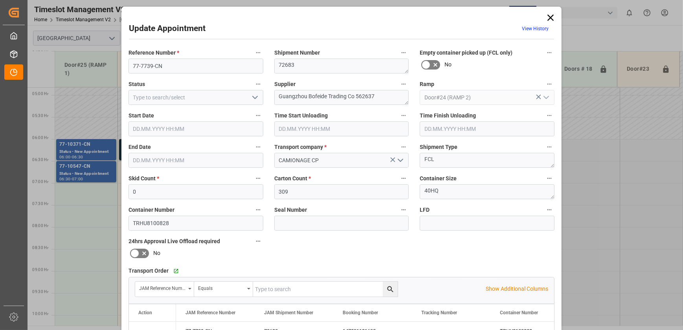
type input "[DATE] 06:00"
type input "[DATE] 12:00"
type input "[DATE] 13:16"
click at [172, 63] on input "77-7739-CN" at bounding box center [196, 66] width 135 height 15
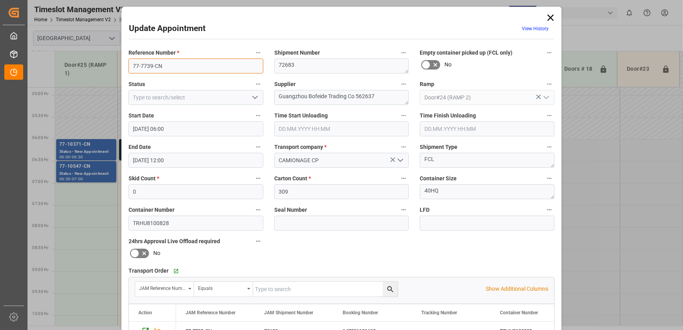
click at [172, 63] on input "77-7739-CN" at bounding box center [196, 66] width 135 height 15
click at [153, 64] on input "77-7739-CN" at bounding box center [196, 66] width 135 height 15
click at [548, 19] on icon at bounding box center [551, 18] width 6 height 6
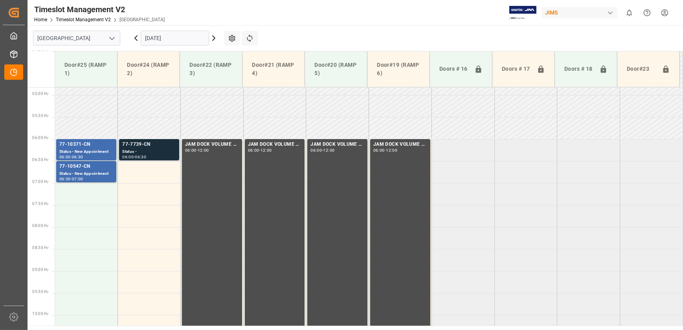
click at [158, 146] on div "77-7739-CN" at bounding box center [149, 145] width 54 height 8
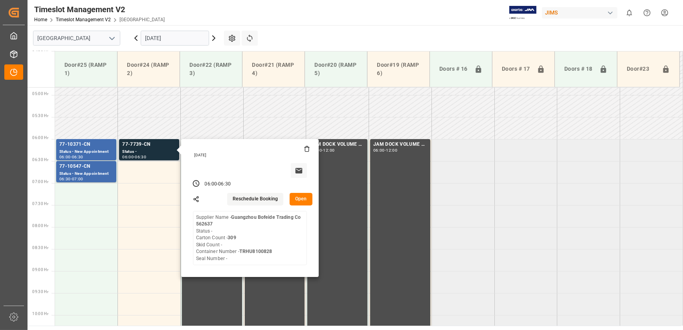
click at [301, 196] on button "Open" at bounding box center [301, 199] width 23 height 13
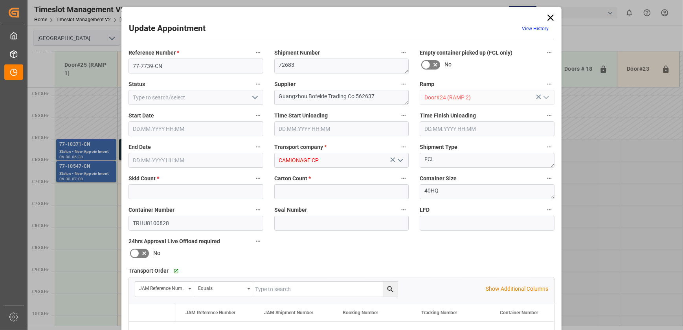
type input "0"
type input "309"
type input "[DATE] 06:00"
type input "[DATE] 12:00"
type input "[DATE] 13:16"
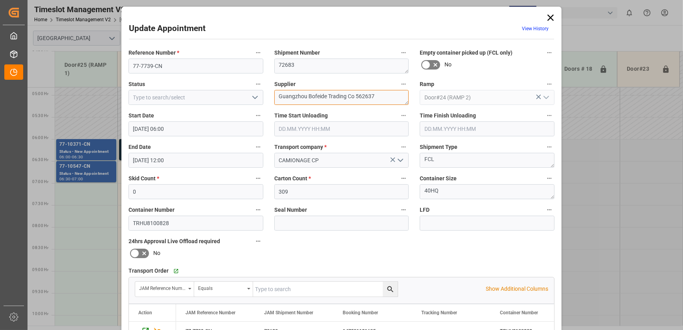
drag, startPoint x: 375, startPoint y: 96, endPoint x: 326, endPoint y: 102, distance: 49.5
click at [326, 102] on textarea "Guangzhou Bofeide Trading Co 562637" at bounding box center [341, 97] width 135 height 15
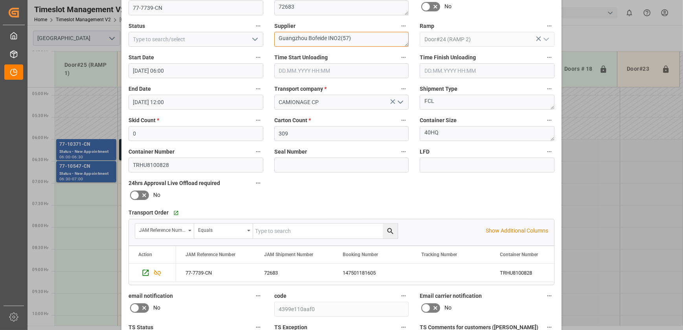
scroll to position [147, 0]
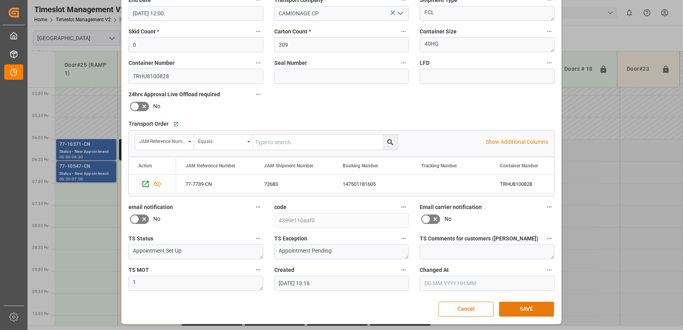
type textarea "Guangzhou Bofeide INO2(57)"
click at [531, 307] on button "SAVE" at bounding box center [526, 309] width 55 height 15
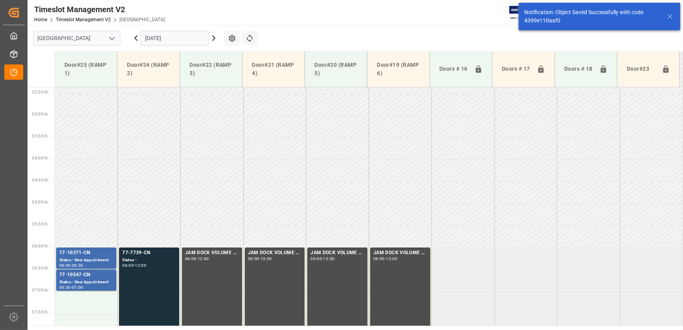
scroll to position [223, 0]
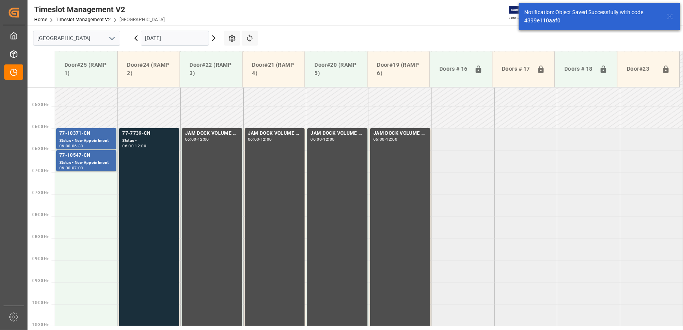
click at [162, 162] on div "77-7739-CN Status - 06:00 - 12:00" at bounding box center [149, 260] width 54 height 260
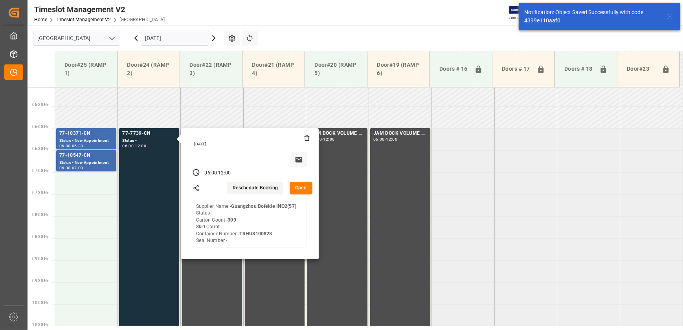
click at [299, 186] on button "Open" at bounding box center [301, 188] width 23 height 13
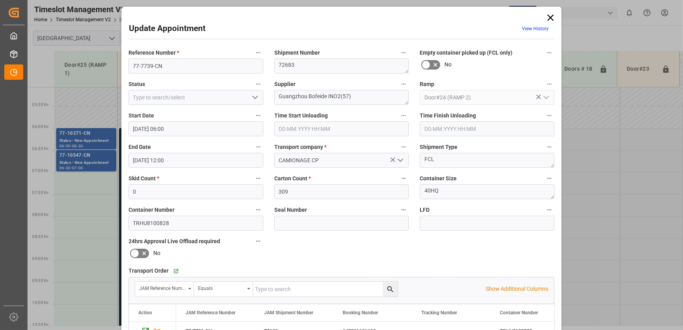
click at [546, 20] on icon at bounding box center [550, 17] width 11 height 11
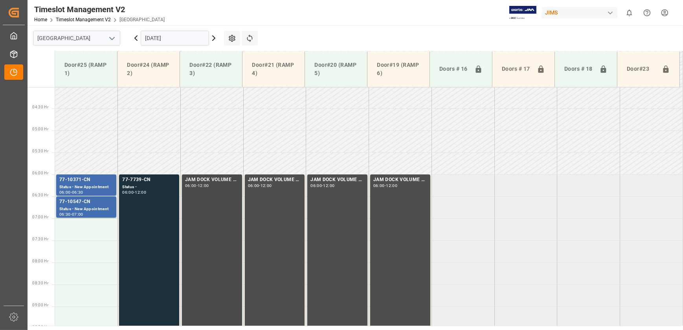
scroll to position [187, 0]
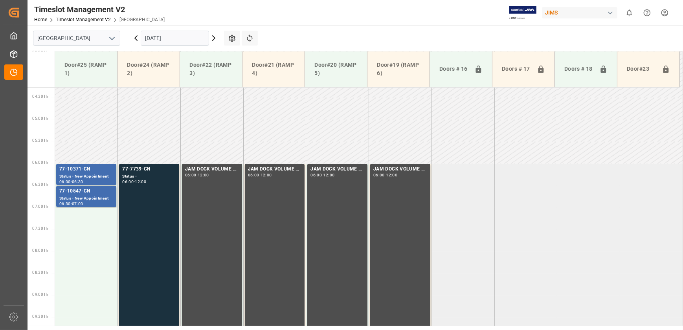
click at [213, 39] on icon at bounding box center [214, 38] width 2 height 5
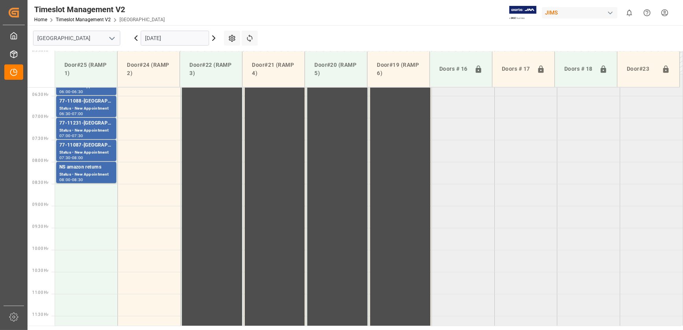
scroll to position [177, 0]
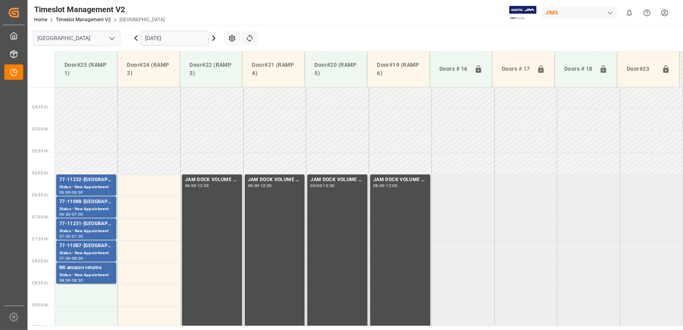
click at [215, 35] on icon at bounding box center [213, 37] width 9 height 9
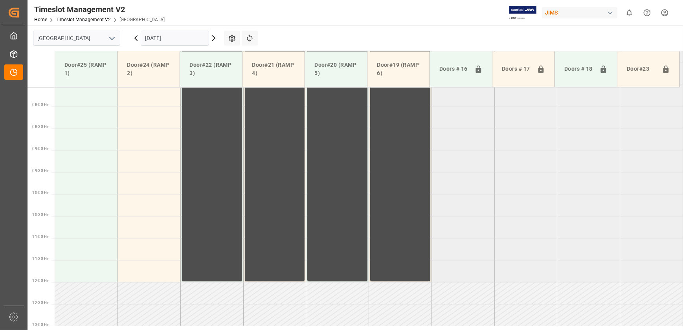
scroll to position [355, 0]
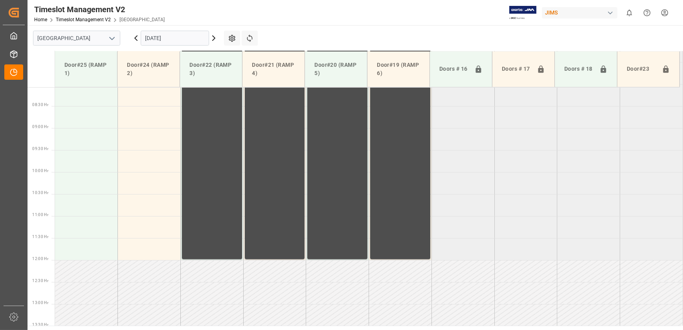
click at [135, 38] on icon at bounding box center [136, 38] width 2 height 5
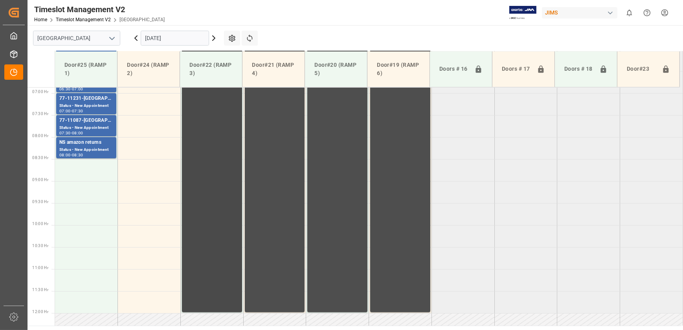
scroll to position [212, 0]
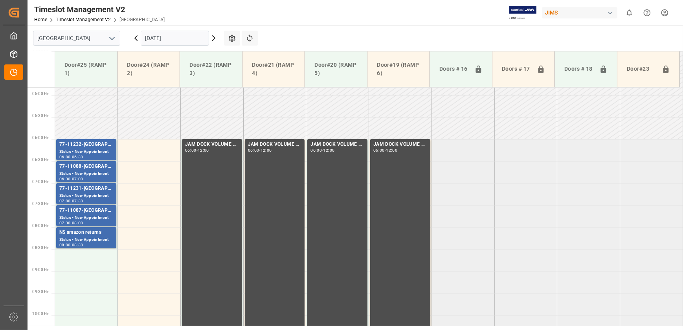
click at [136, 36] on icon at bounding box center [135, 37] width 9 height 9
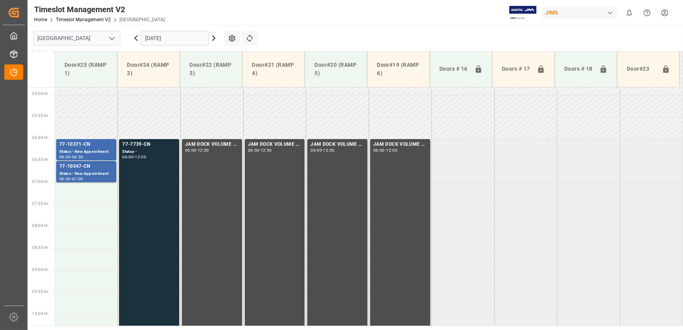
click at [213, 37] on icon at bounding box center [214, 38] width 2 height 5
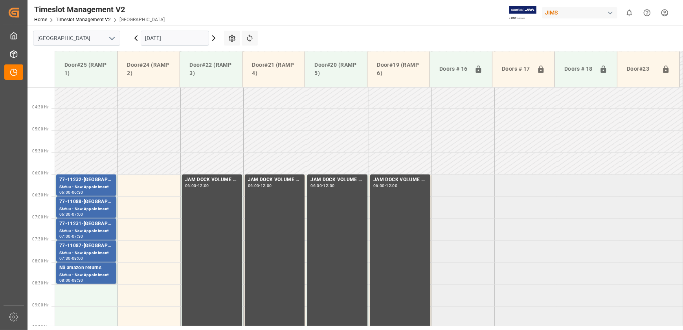
scroll to position [177, 0]
click at [134, 37] on icon at bounding box center [135, 37] width 9 height 9
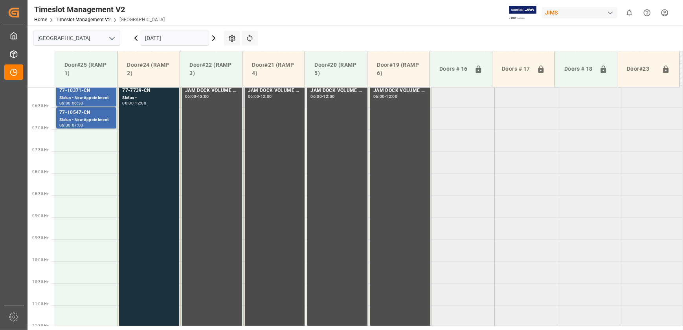
scroll to position [212, 0]
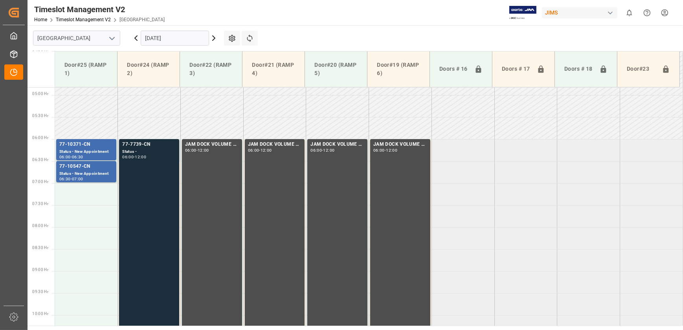
click at [127, 169] on div "77-7739-CN Status - 06:00 - 12:00" at bounding box center [149, 271] width 54 height 260
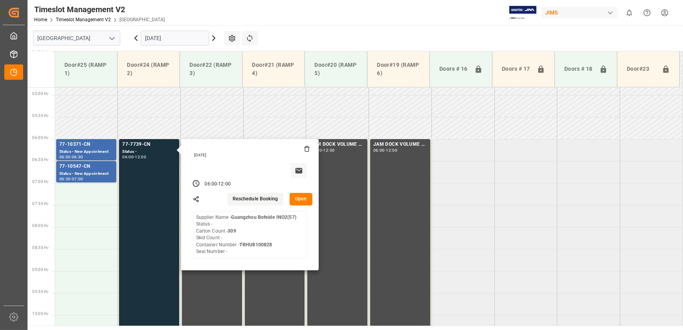
click at [300, 196] on button "Open" at bounding box center [301, 199] width 23 height 13
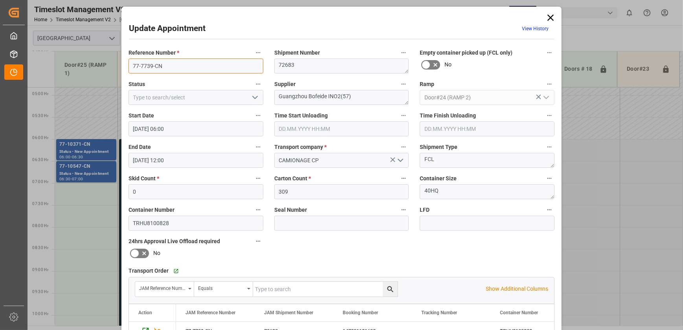
click at [176, 62] on input "77-7739-CN" at bounding box center [196, 66] width 135 height 15
click at [176, 61] on input "77-7739-CN" at bounding box center [196, 66] width 135 height 15
click at [177, 62] on input "77-7739-CN" at bounding box center [196, 66] width 135 height 15
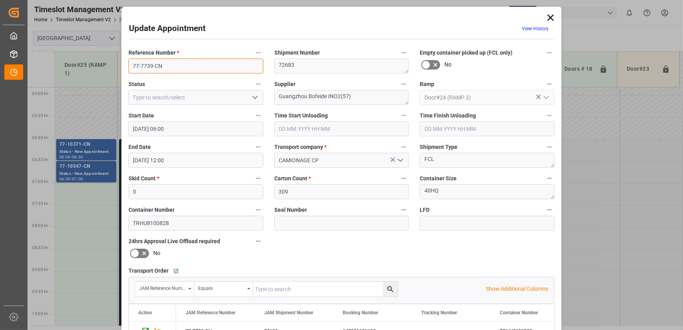
click at [177, 63] on input "77-7739-CN" at bounding box center [196, 66] width 135 height 15
click at [322, 157] on input "CAMIONAGE CP" at bounding box center [341, 160] width 135 height 15
click at [294, 65] on textarea "72683" at bounding box center [341, 66] width 135 height 15
click at [295, 65] on textarea "72683" at bounding box center [341, 66] width 135 height 15
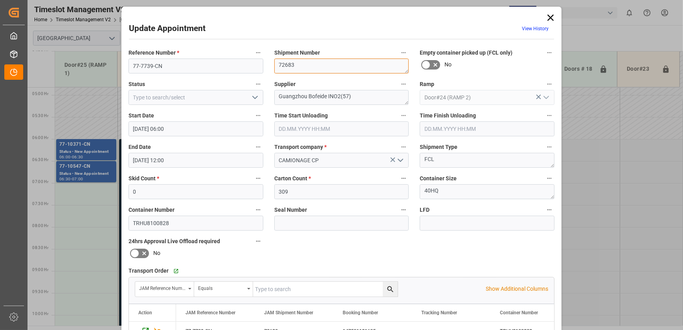
click at [295, 65] on textarea "72683" at bounding box center [341, 66] width 135 height 15
click at [181, 221] on input "TRHU8100828" at bounding box center [196, 223] width 135 height 15
click at [550, 17] on icon at bounding box center [550, 17] width 11 height 11
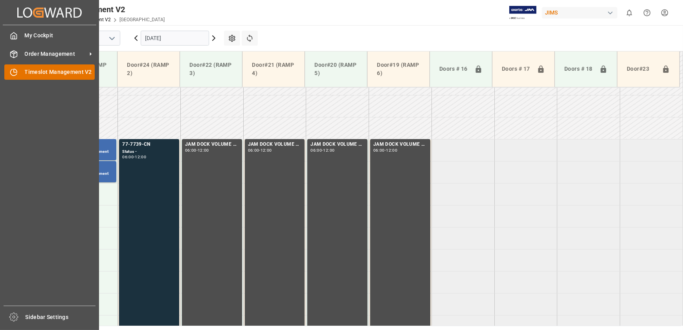
click at [37, 73] on span "Timeslot Management V2" at bounding box center [60, 72] width 70 height 8
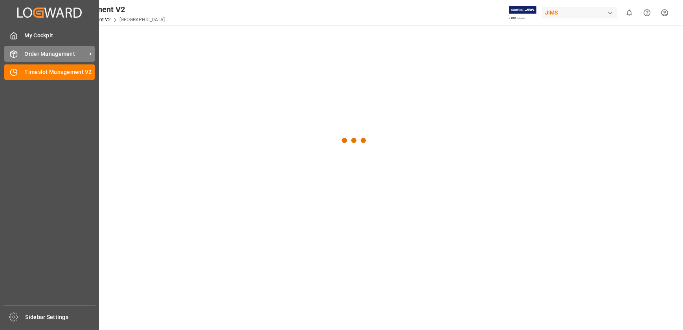
click at [20, 58] on div "Order Management Order Management" at bounding box center [49, 53] width 90 height 15
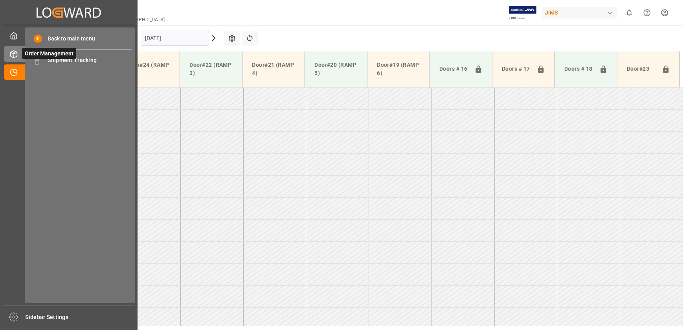
scroll to position [125, 0]
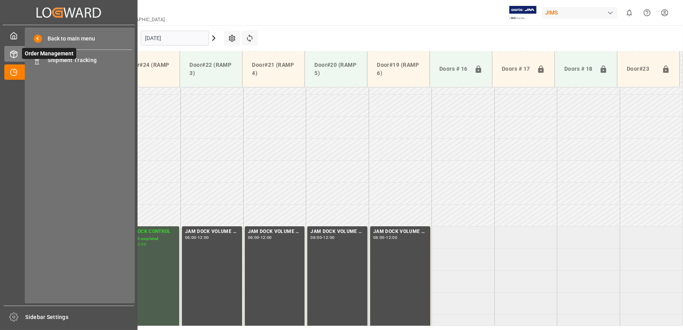
click at [80, 59] on span "Shipment Tracking" at bounding box center [90, 60] width 85 height 8
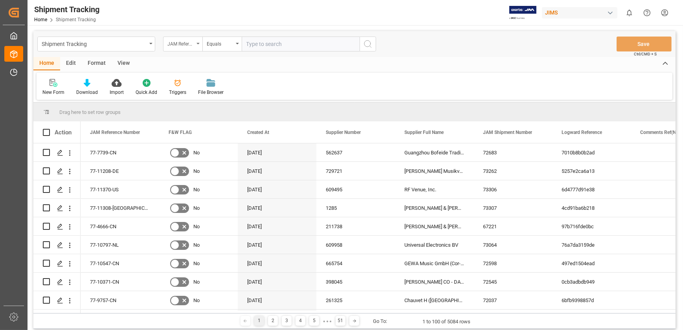
click at [197, 43] on icon "open menu" at bounding box center [198, 44] width 3 height 2
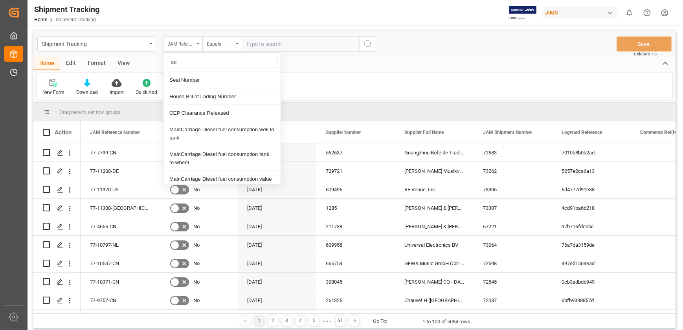
type input "sea"
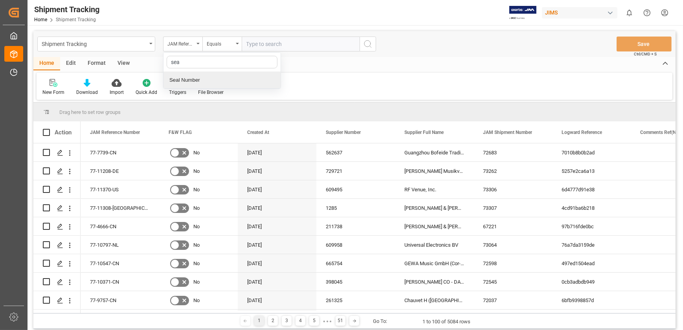
click at [200, 78] on div "Seal Number" at bounding box center [222, 80] width 117 height 17
click at [285, 43] on input "text" at bounding box center [301, 44] width 118 height 15
click at [195, 42] on div "Seal Number" at bounding box center [182, 44] width 39 height 15
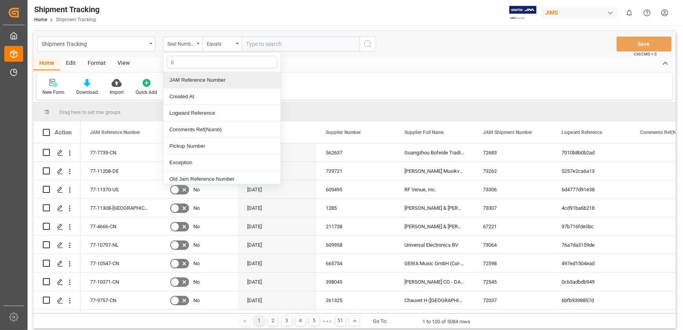
type input "co"
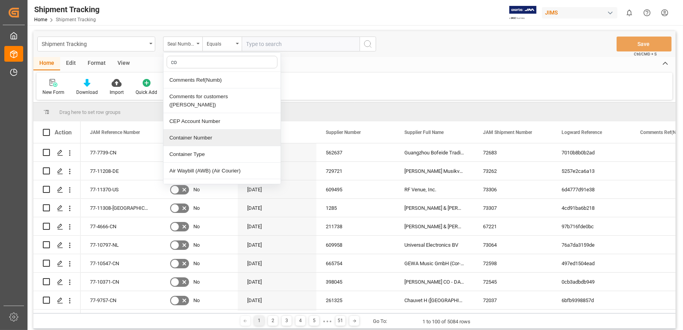
click at [220, 132] on div "Container Number" at bounding box center [222, 138] width 117 height 17
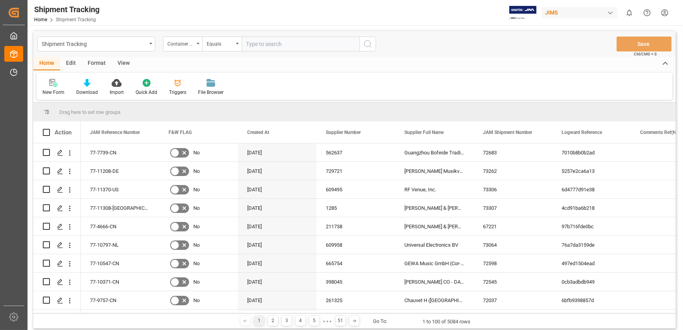
click at [268, 48] on input "text" at bounding box center [301, 44] width 118 height 15
paste input "TRHU8100828"
type input "TRHU8100828"
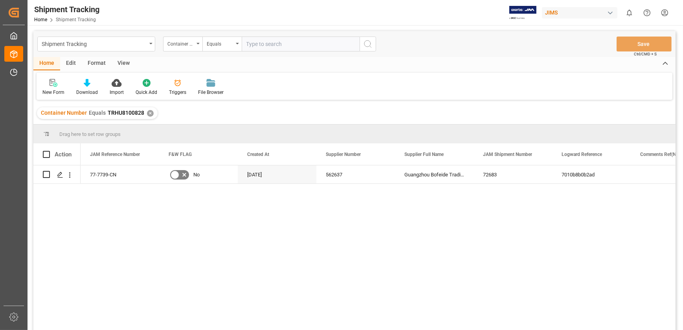
click at [125, 64] on div "View" at bounding box center [124, 63] width 24 height 13
click at [50, 85] on icon at bounding box center [50, 83] width 8 height 8
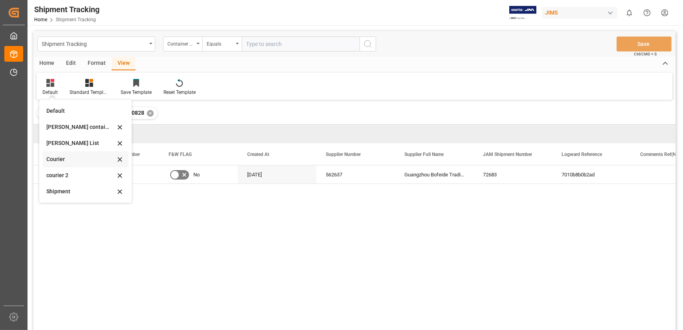
click at [86, 160] on div "Courier" at bounding box center [80, 159] width 69 height 8
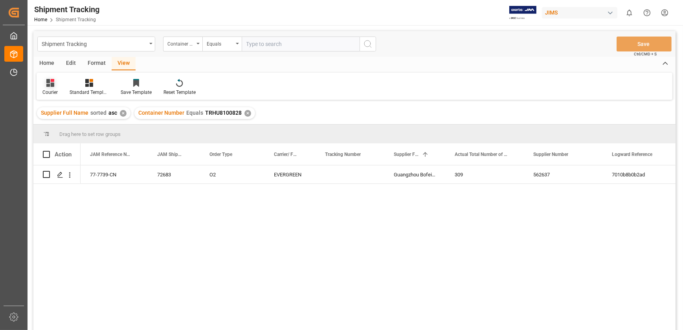
click at [51, 79] on icon at bounding box center [52, 80] width 4 height 3
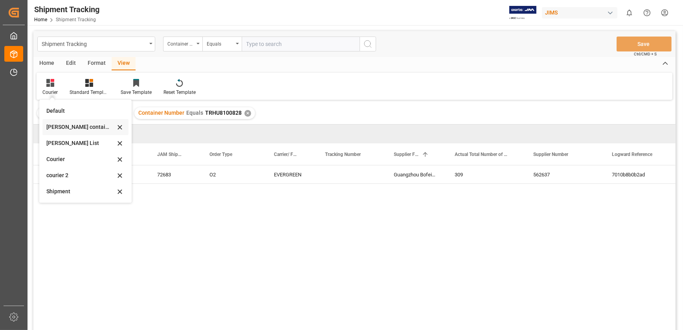
click at [77, 130] on div "[PERSON_NAME] containers" at bounding box center [80, 127] width 69 height 8
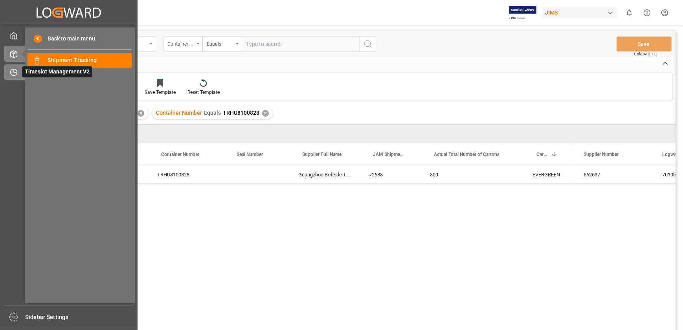
click at [18, 79] on div "Timeslot Management V2 Timeslot Management V2" at bounding box center [68, 71] width 129 height 15
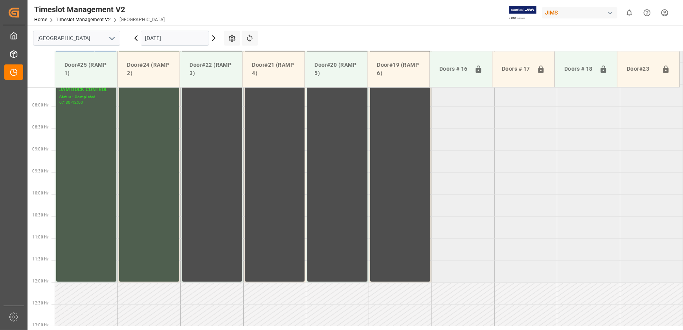
scroll to position [355, 0]
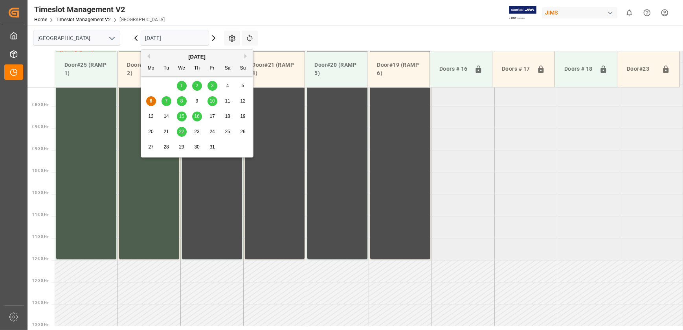
click at [186, 37] on input "[DATE]" at bounding box center [175, 38] width 68 height 15
click at [164, 103] on div "7" at bounding box center [167, 101] width 10 height 9
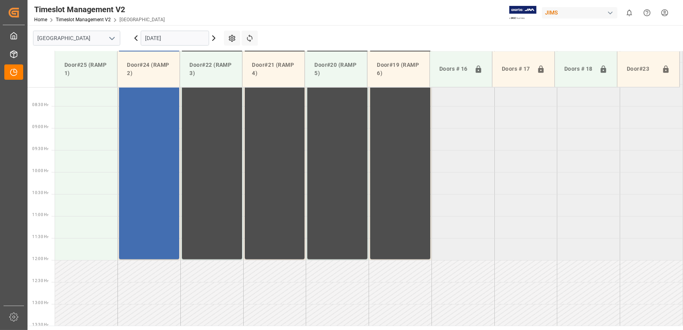
click at [193, 39] on input "[DATE]" at bounding box center [175, 38] width 68 height 15
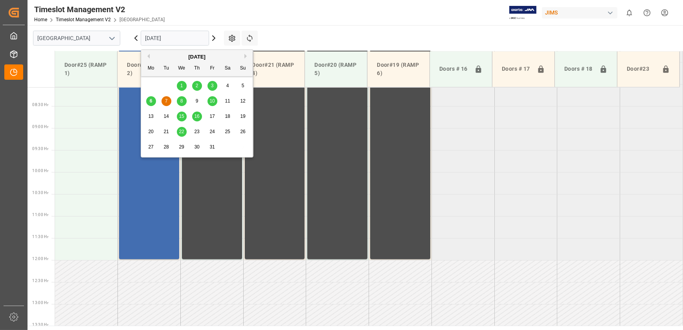
click at [180, 100] on span "8" at bounding box center [181, 101] width 3 height 6
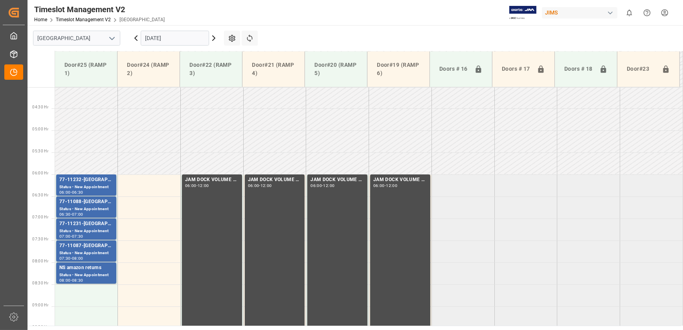
scroll to position [177, 0]
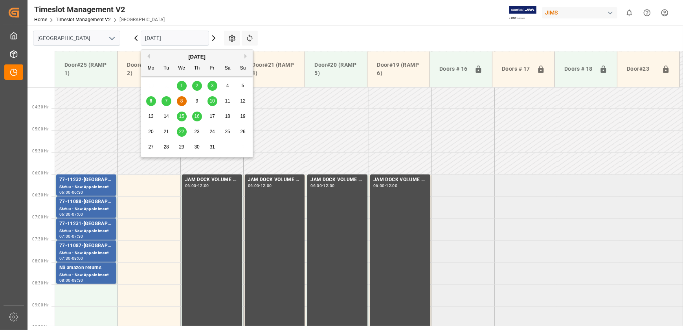
click at [184, 37] on input "[DATE]" at bounding box center [175, 38] width 68 height 15
click at [197, 100] on span "9" at bounding box center [197, 101] width 3 height 6
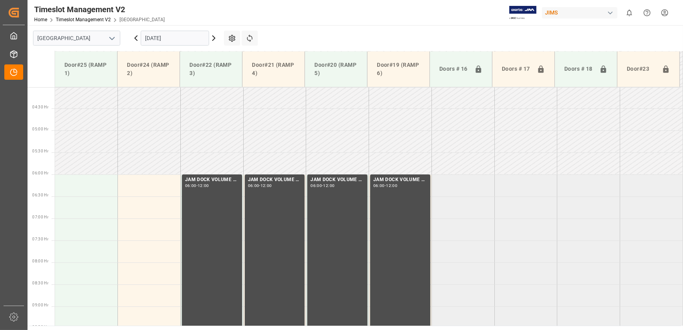
click at [162, 35] on input "[DATE]" at bounding box center [175, 38] width 68 height 15
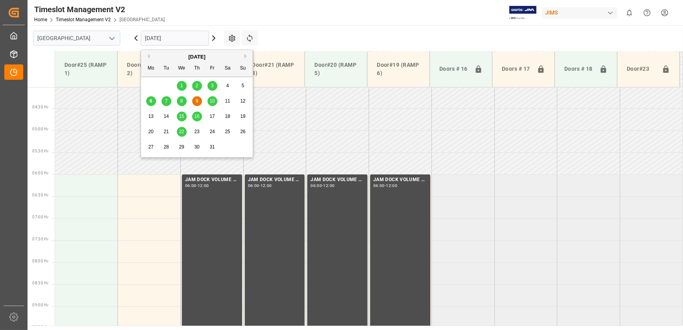
click at [165, 102] on span "7" at bounding box center [166, 101] width 3 height 6
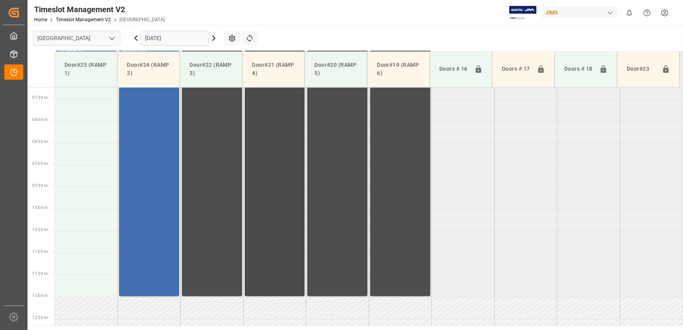
scroll to position [212, 0]
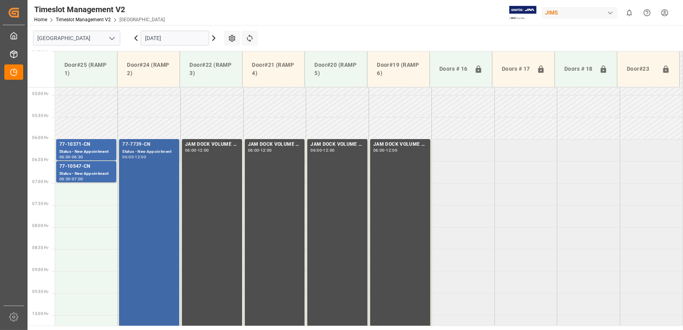
click at [164, 174] on div "77-7739-CN Status - New Appointment 06:00 - 12:00" at bounding box center [149, 271] width 54 height 260
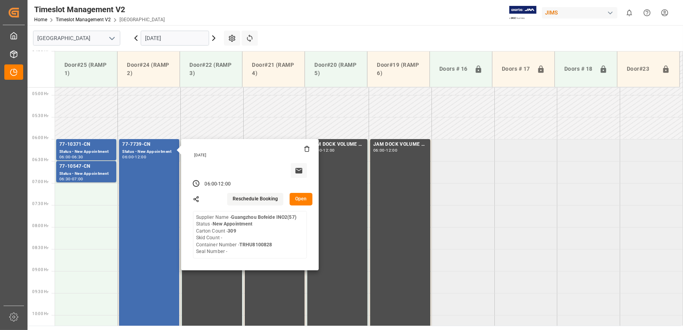
click at [308, 200] on button "Open" at bounding box center [301, 199] width 23 height 13
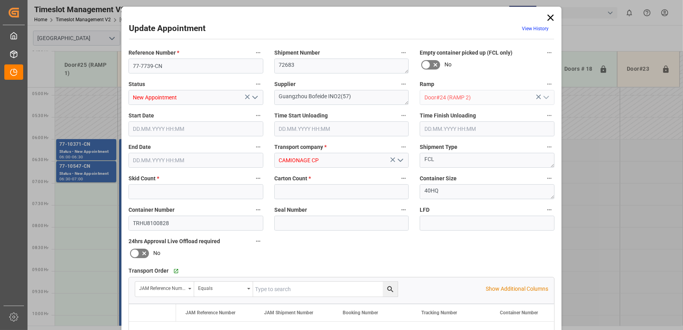
type input "0"
type input "309"
type input "[DATE] 06:00"
type input "[DATE] 12:00"
type input "[DATE] 13:16"
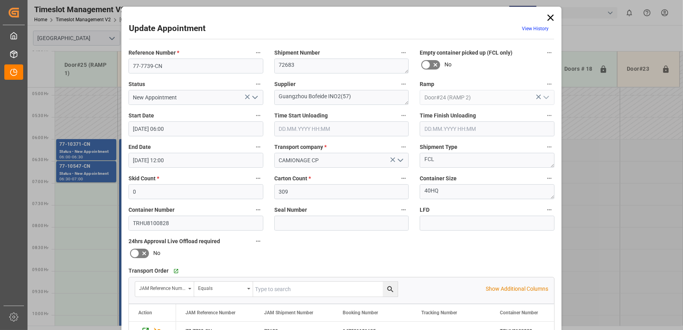
click at [547, 17] on icon at bounding box center [550, 17] width 11 height 11
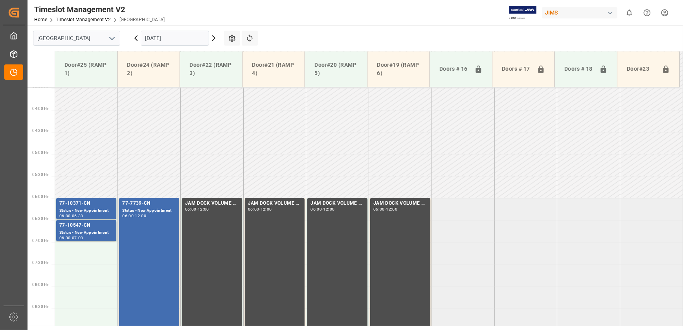
scroll to position [141, 0]
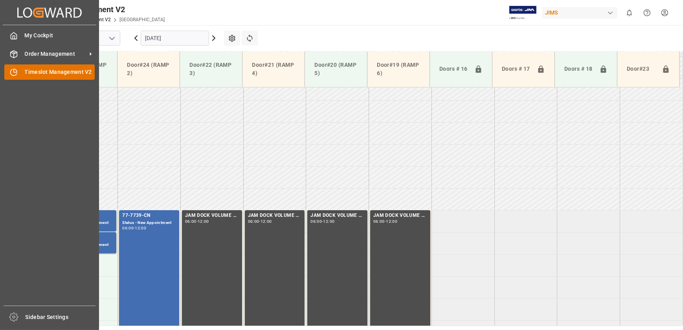
click at [20, 67] on div "Timeslot Management V2 Timeslot Management V2" at bounding box center [49, 71] width 90 height 15
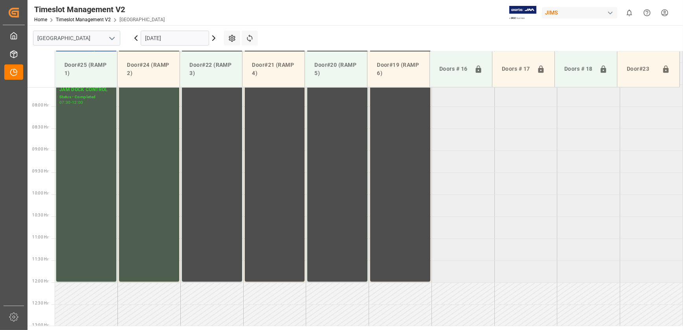
scroll to position [248, 0]
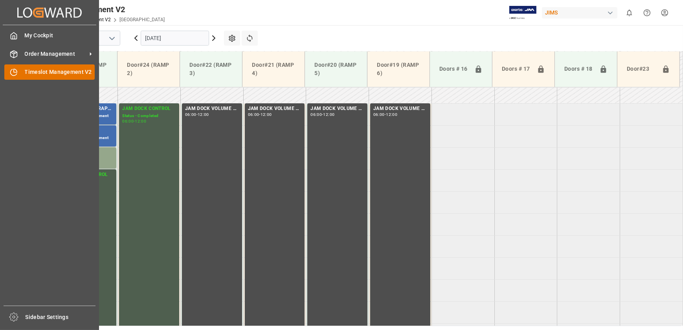
click at [17, 72] on icon at bounding box center [14, 72] width 8 height 8
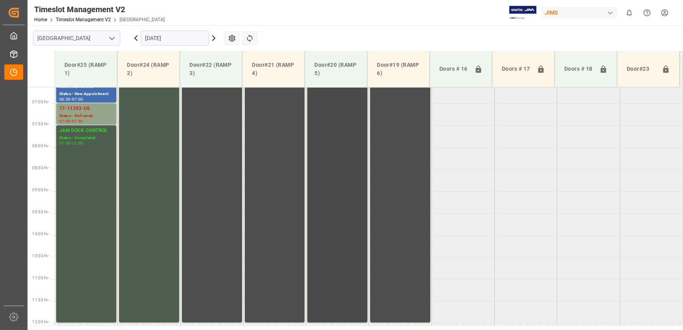
scroll to position [177, 0]
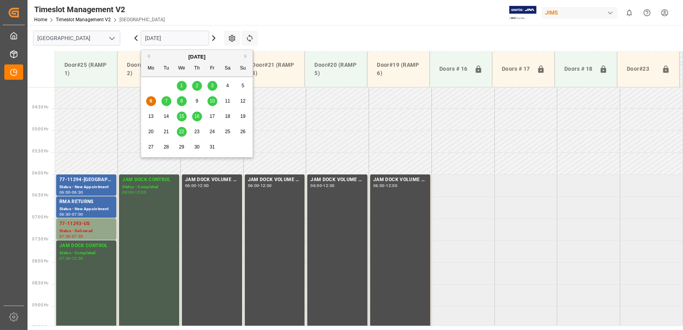
click at [161, 36] on input "[DATE]" at bounding box center [175, 38] width 68 height 15
click at [183, 99] on div "8" at bounding box center [182, 101] width 10 height 9
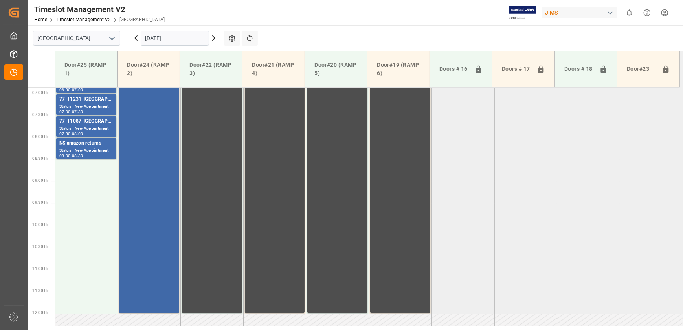
scroll to position [185, 0]
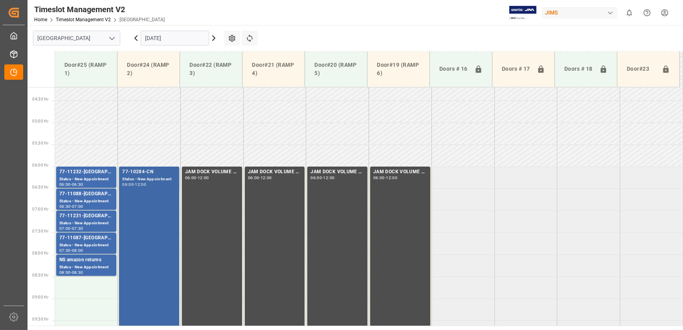
click at [156, 196] on div "77-10284-CN Status - New Appointment 06:00 - 12:00" at bounding box center [149, 298] width 54 height 260
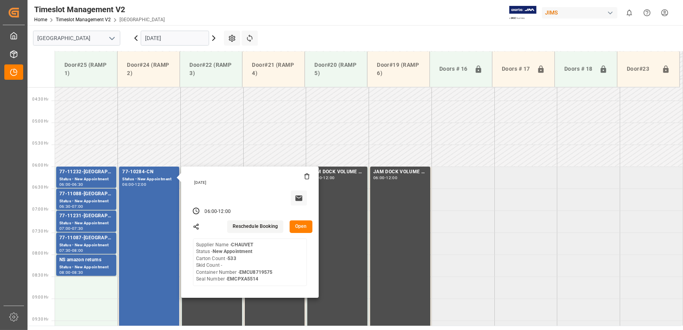
click at [304, 227] on button "Open" at bounding box center [301, 227] width 23 height 13
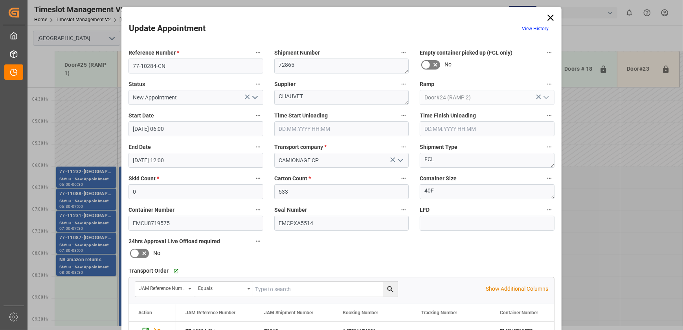
click at [160, 205] on label "Container Number" at bounding box center [196, 210] width 135 height 11
click at [253, 205] on button "Container Number" at bounding box center [258, 210] width 10 height 10
click at [155, 67] on div at bounding box center [341, 165] width 683 height 330
click at [156, 67] on div "Audits" at bounding box center [341, 165] width 683 height 330
click at [156, 67] on input "77-10284-CN" at bounding box center [196, 66] width 135 height 15
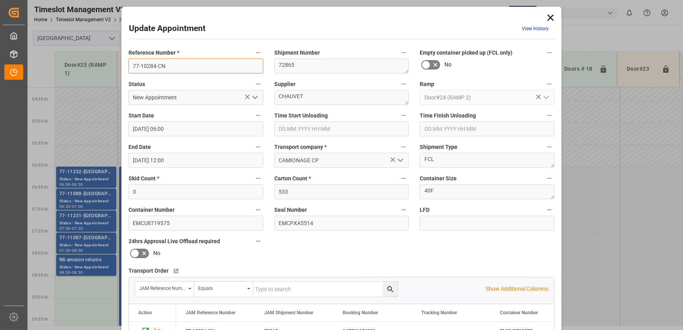
click at [156, 67] on input "77-10284-CN" at bounding box center [196, 66] width 135 height 15
click at [309, 96] on textarea "CHAUVET" at bounding box center [341, 97] width 135 height 15
click at [184, 226] on input "EMCU8719575" at bounding box center [196, 223] width 135 height 15
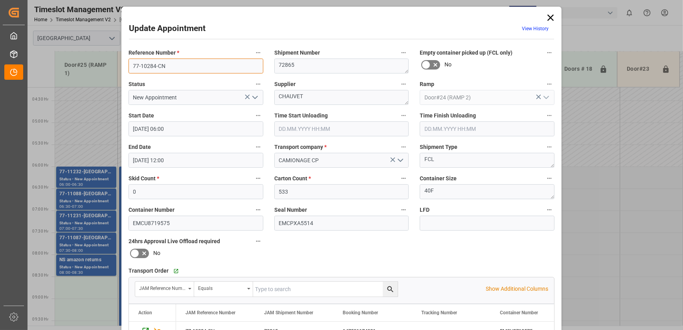
click at [176, 63] on input "77-10284-CN" at bounding box center [196, 66] width 135 height 15
click at [327, 94] on textarea "CHAUVET" at bounding box center [341, 97] width 135 height 15
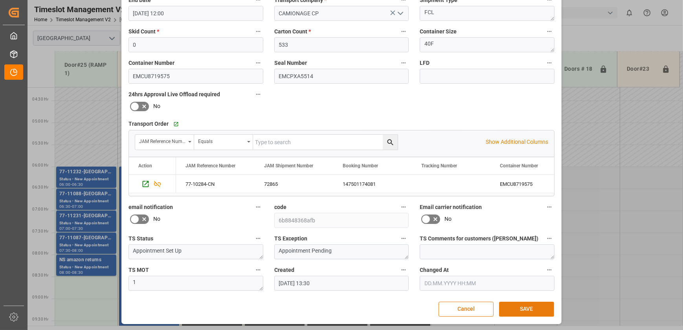
type textarea "CHAUVET INO6(55)"
click at [529, 306] on button "SAVE" at bounding box center [526, 309] width 55 height 15
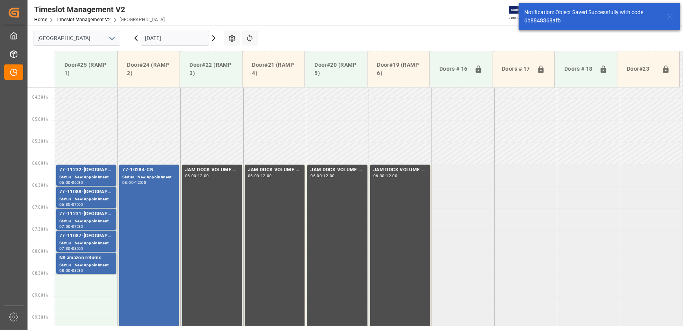
scroll to position [223, 0]
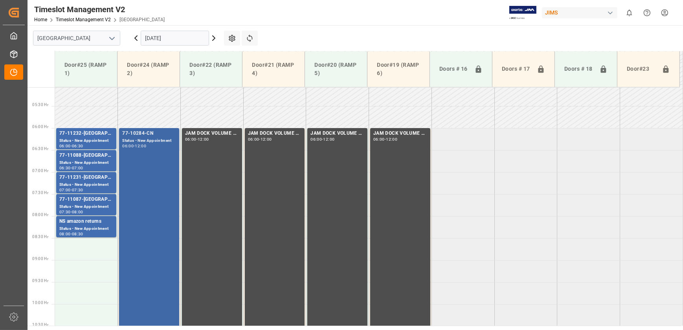
click at [139, 148] on div "06:00 - 12:00" at bounding box center [149, 146] width 54 height 4
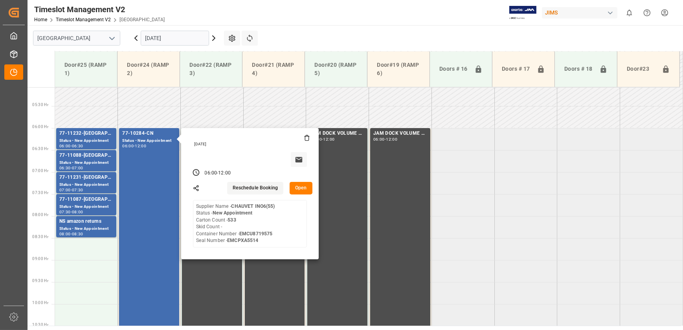
click at [303, 188] on button "Open" at bounding box center [301, 188] width 23 height 13
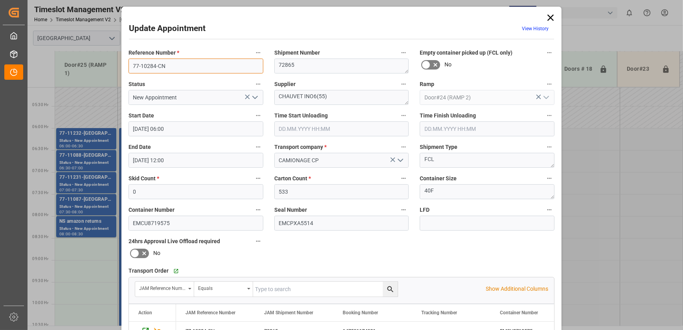
drag, startPoint x: 176, startPoint y: 68, endPoint x: 102, endPoint y: 68, distance: 74.7
click at [105, 68] on div "Update Appointment View History Reference Number * 77-10284-CN Shipment Number …" at bounding box center [341, 165] width 683 height 330
click at [328, 222] on input "EMCPXA5514" at bounding box center [341, 223] width 135 height 15
click at [307, 60] on textarea "72865" at bounding box center [341, 66] width 135 height 15
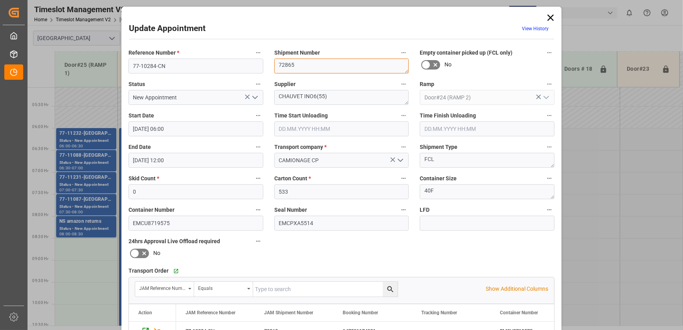
click at [307, 60] on textarea "72865" at bounding box center [341, 66] width 135 height 15
click at [340, 99] on textarea "CHAUVET INO6(55)" at bounding box center [341, 97] width 135 height 15
click at [550, 15] on icon at bounding box center [550, 17] width 11 height 11
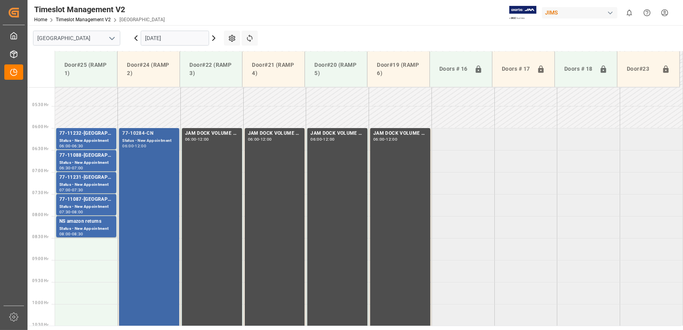
click at [142, 148] on div "77-10284-CN Status - New Appointment 06:00 - 12:00" at bounding box center [149, 260] width 54 height 260
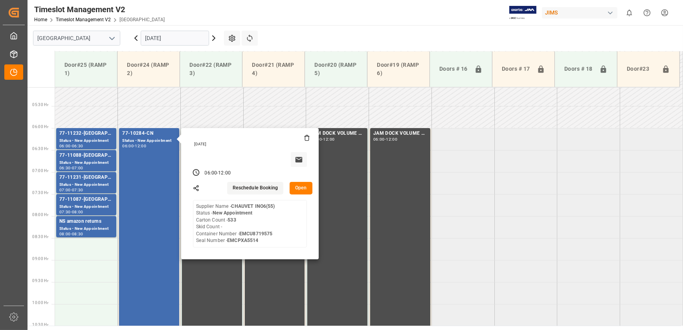
click at [305, 189] on button "Open" at bounding box center [301, 188] width 23 height 13
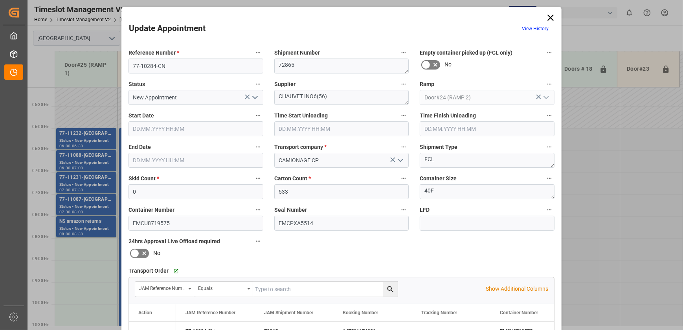
type input "[DATE] 06:00"
type input "[DATE] 12:00"
type input "[DATE] 13:30"
click at [322, 97] on textarea "CHAUVET INO6(56)" at bounding box center [341, 97] width 135 height 15
drag, startPoint x: 546, startPoint y: 16, endPoint x: 599, endPoint y: 2, distance: 54.3
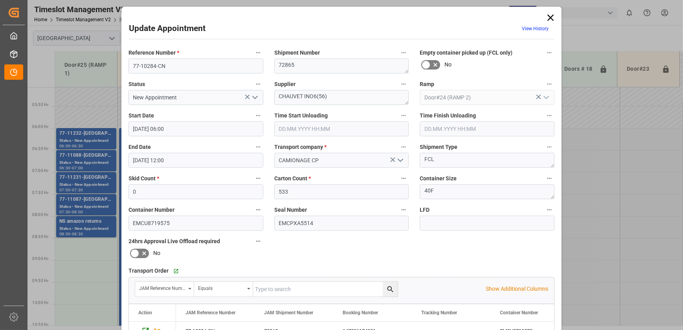
click at [546, 16] on icon at bounding box center [550, 17] width 11 height 11
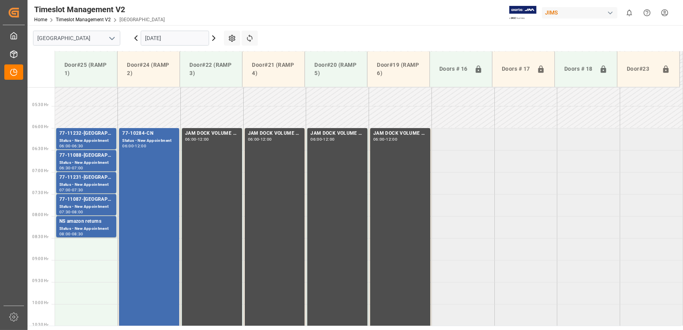
click at [134, 35] on icon at bounding box center [135, 37] width 9 height 9
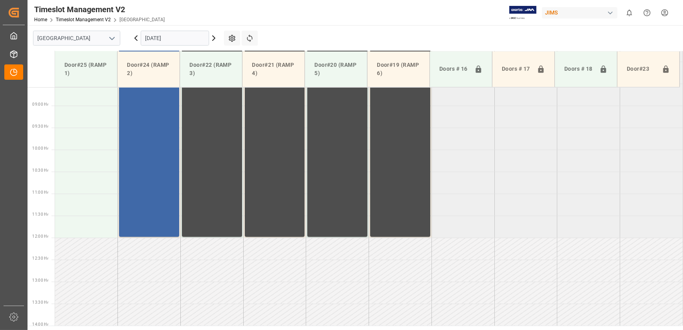
scroll to position [399, 0]
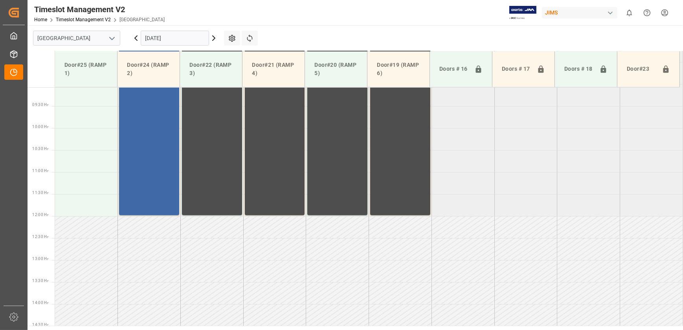
click at [150, 180] on div "77-7739-CN Status - New Appointment 06:00 - 12:00" at bounding box center [149, 84] width 54 height 260
click at [156, 188] on div "77-7739-CN Status - New Appointment 06:00 - 12:00" at bounding box center [149, 84] width 54 height 260
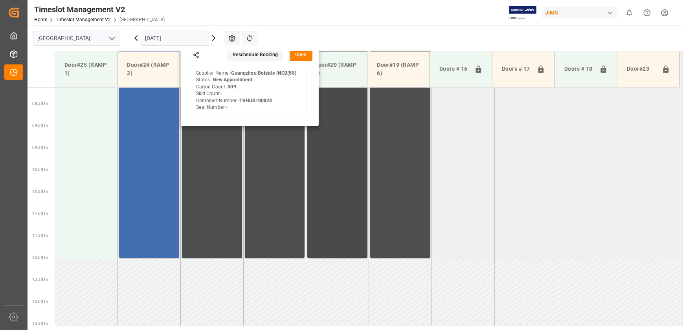
scroll to position [292, 0]
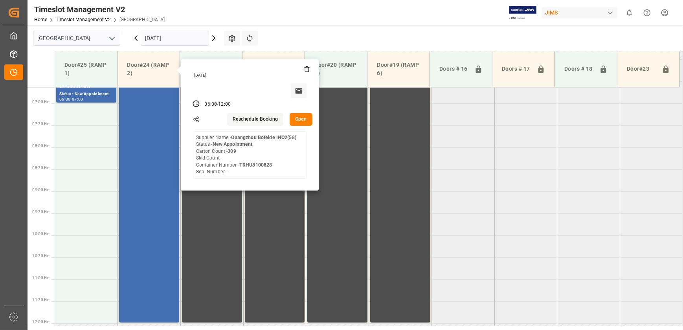
click at [305, 120] on button "Open" at bounding box center [301, 119] width 23 height 13
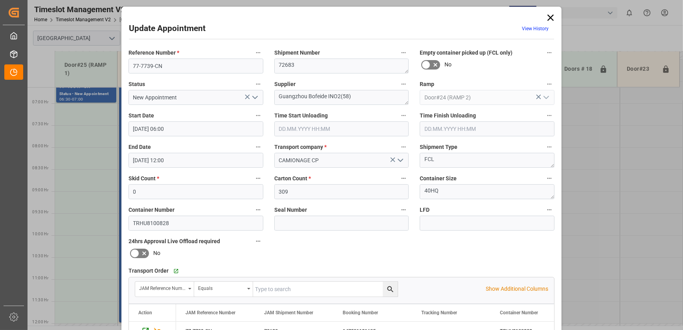
click at [548, 19] on icon at bounding box center [551, 18] width 6 height 6
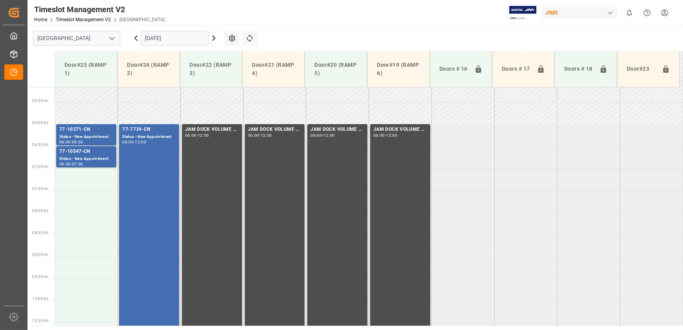
scroll to position [149, 0]
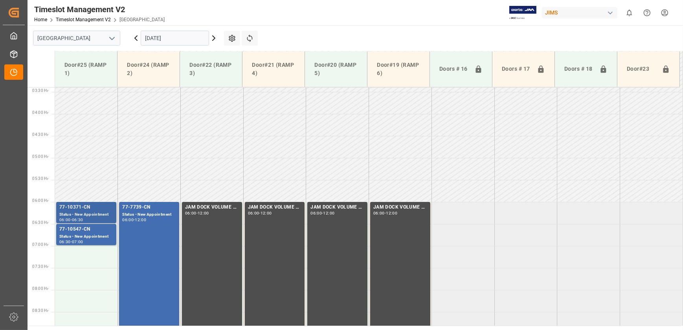
click at [91, 212] on div "Status - New Appointment" at bounding box center [86, 214] width 54 height 7
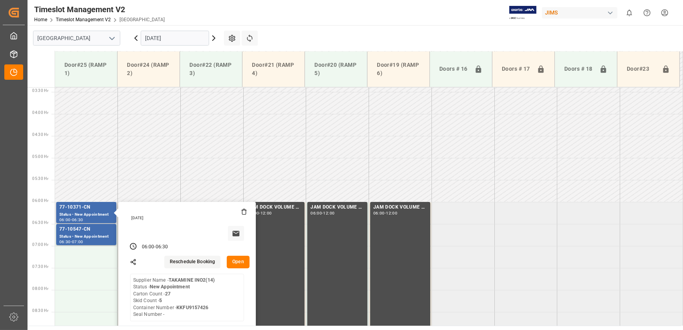
click at [241, 262] on button "Open" at bounding box center [238, 262] width 23 height 13
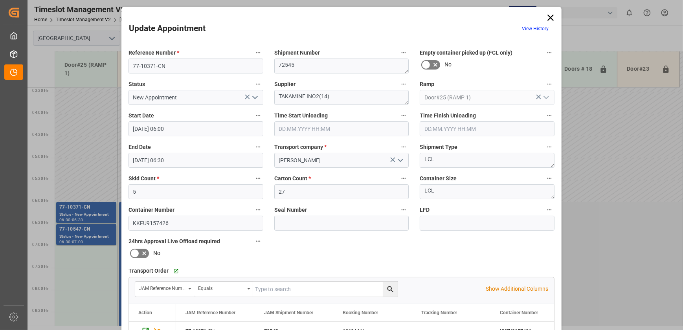
click at [93, 230] on div "Update Appointment View History Reference Number * 77-10371-CN Shipment Number …" at bounding box center [341, 165] width 683 height 330
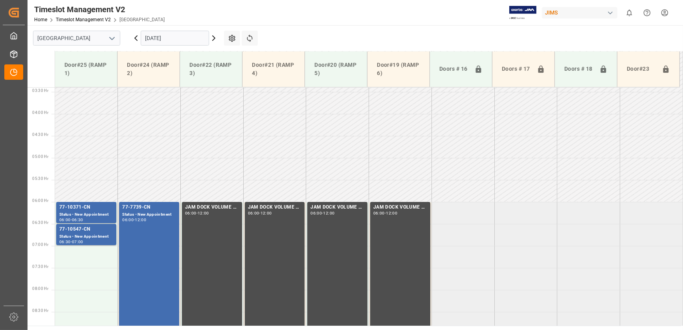
click at [93, 230] on div "77-10547-CN" at bounding box center [86, 230] width 54 height 8
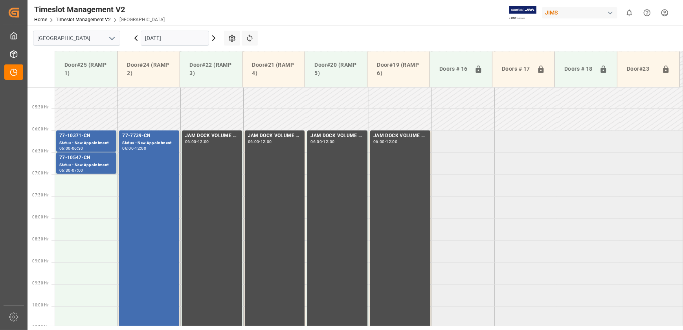
scroll to position [221, 0]
